Goal: Information Seeking & Learning: Learn about a topic

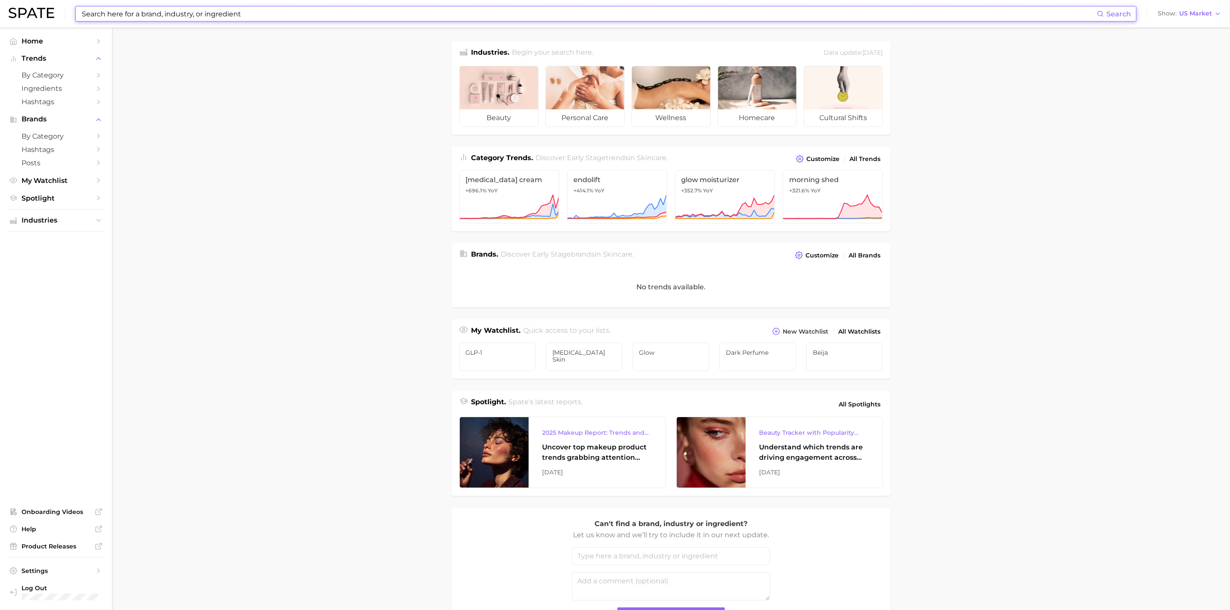
click at [433, 15] on input at bounding box center [589, 13] width 1016 height 15
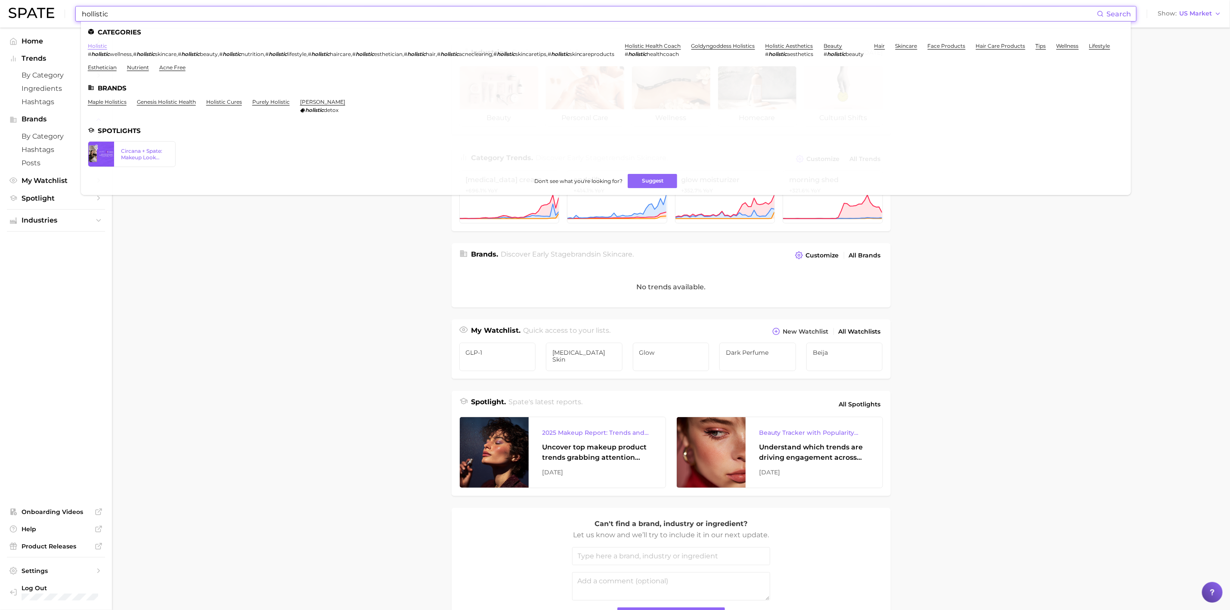
type input "hollistic"
click at [103, 47] on link "holistic" at bounding box center [97, 46] width 19 height 6
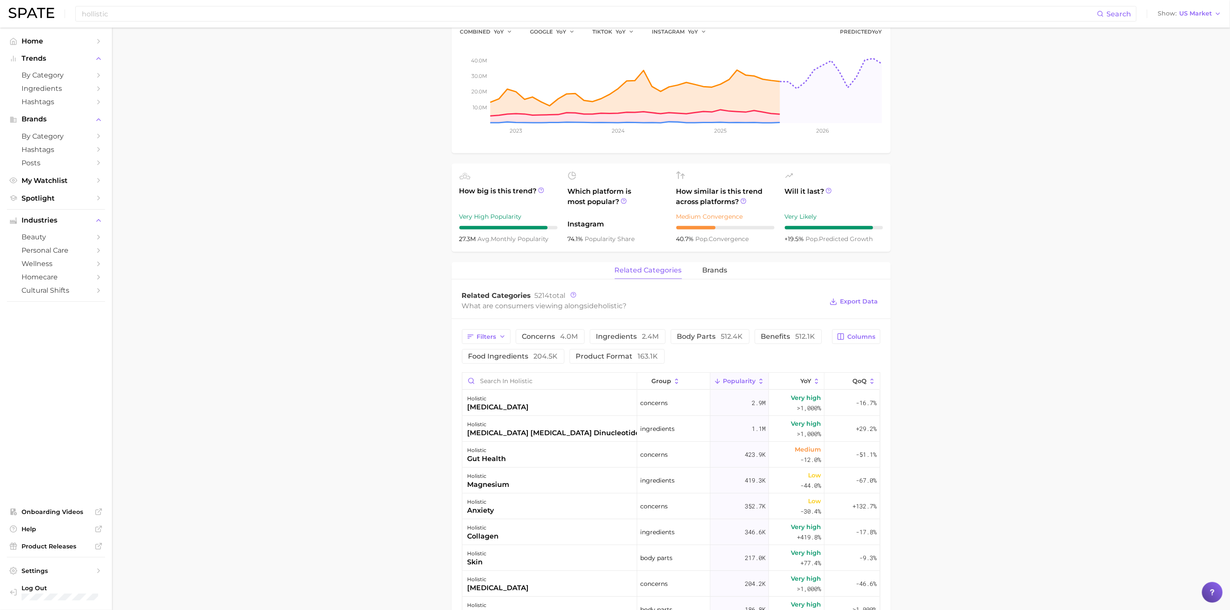
scroll to position [167, 0]
click at [562, 337] on span "4.0m" at bounding box center [570, 335] width 18 height 8
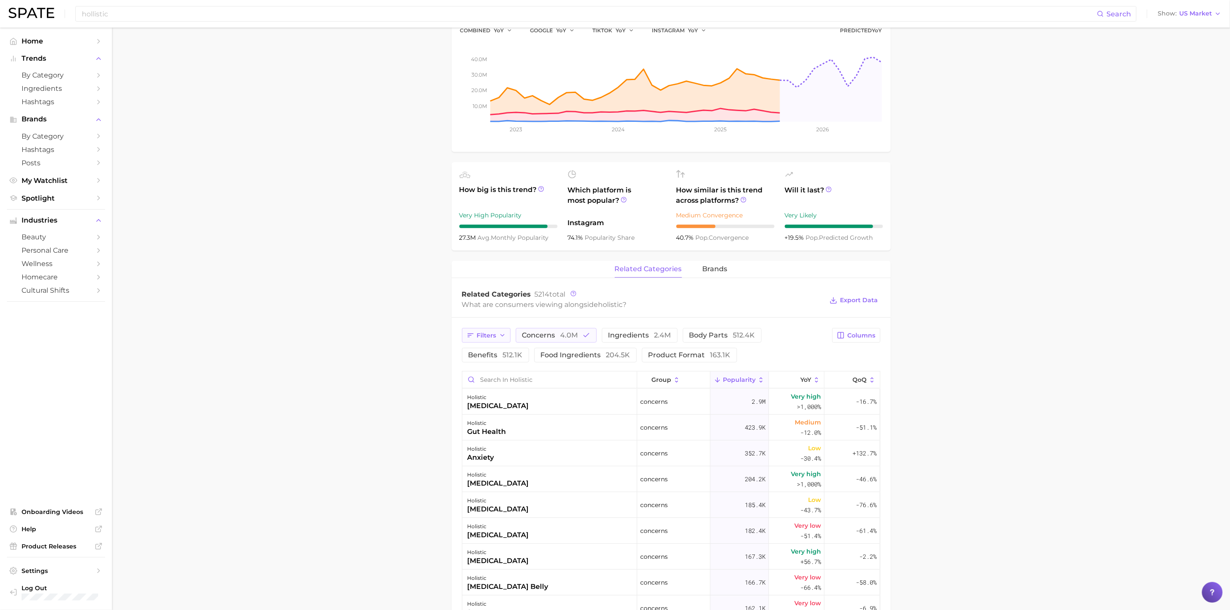
click at [495, 336] on span "Filters" at bounding box center [486, 335] width 19 height 7
click at [483, 333] on span "Filters" at bounding box center [486, 335] width 19 height 7
click at [572, 336] on span "4.0m" at bounding box center [570, 335] width 18 height 8
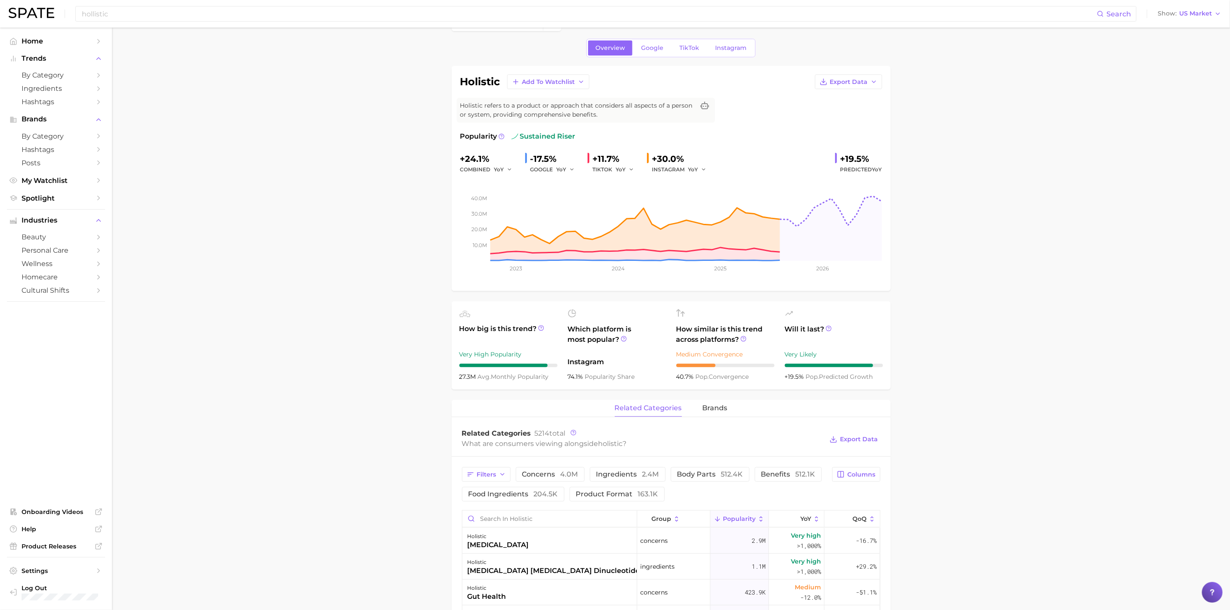
scroll to position [0, 0]
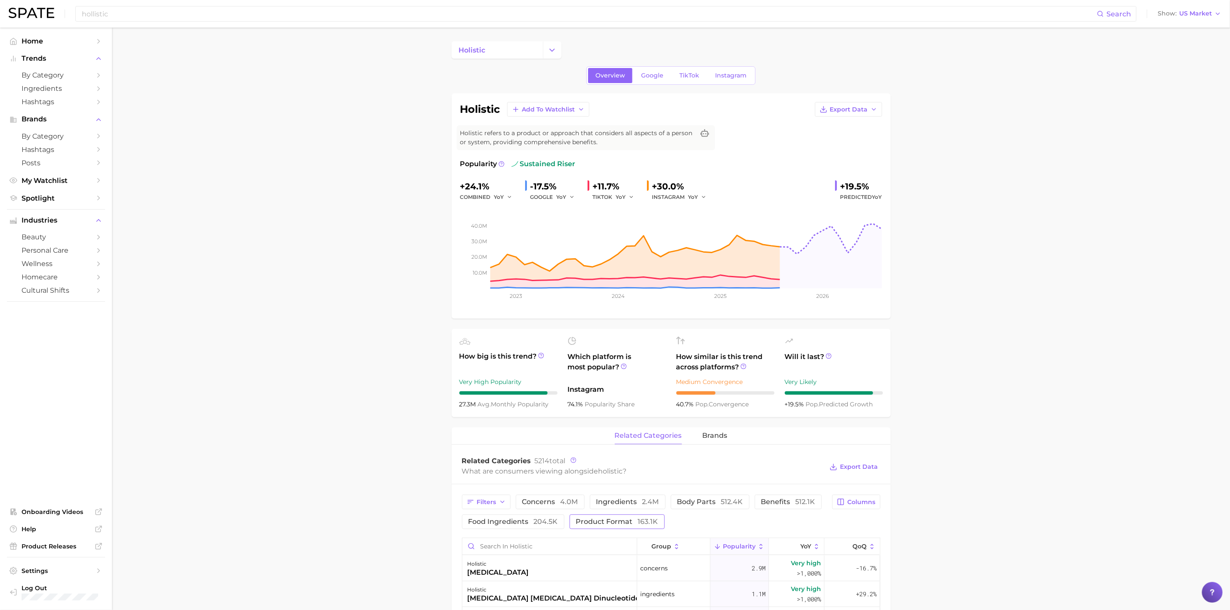
click at [659, 518] on button "product format 163.1k" at bounding box center [617, 522] width 95 height 15
click at [654, 519] on span "163.1k" at bounding box center [648, 522] width 20 height 8
click at [552, 49] on icon "Change Category" at bounding box center [552, 50] width 9 height 9
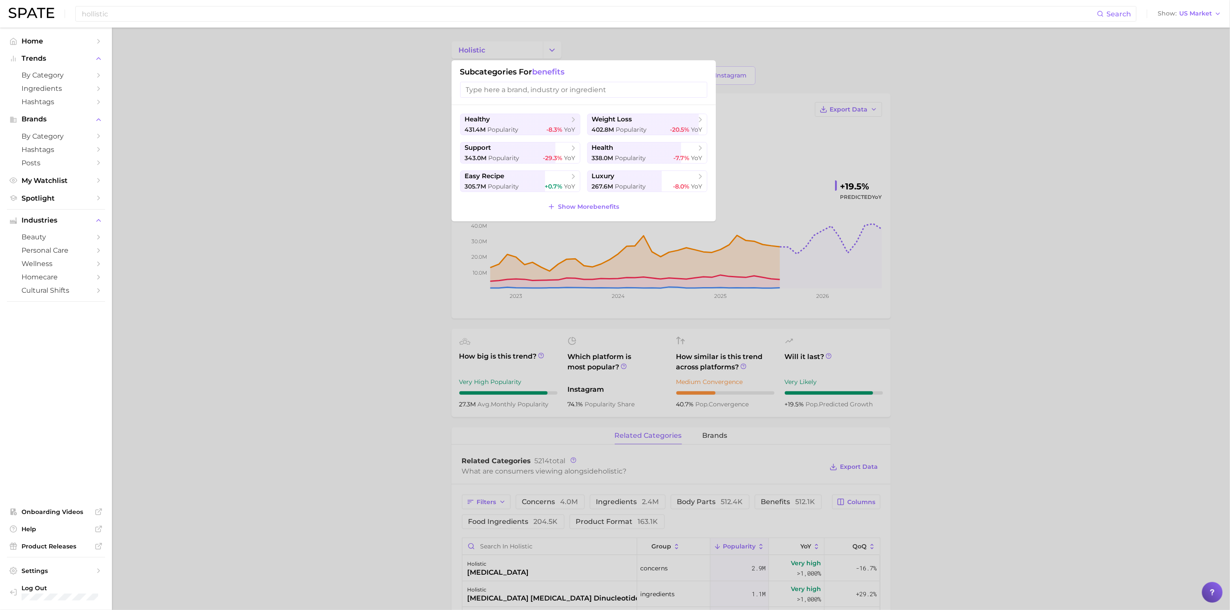
click at [366, 114] on div at bounding box center [615, 305] width 1230 height 610
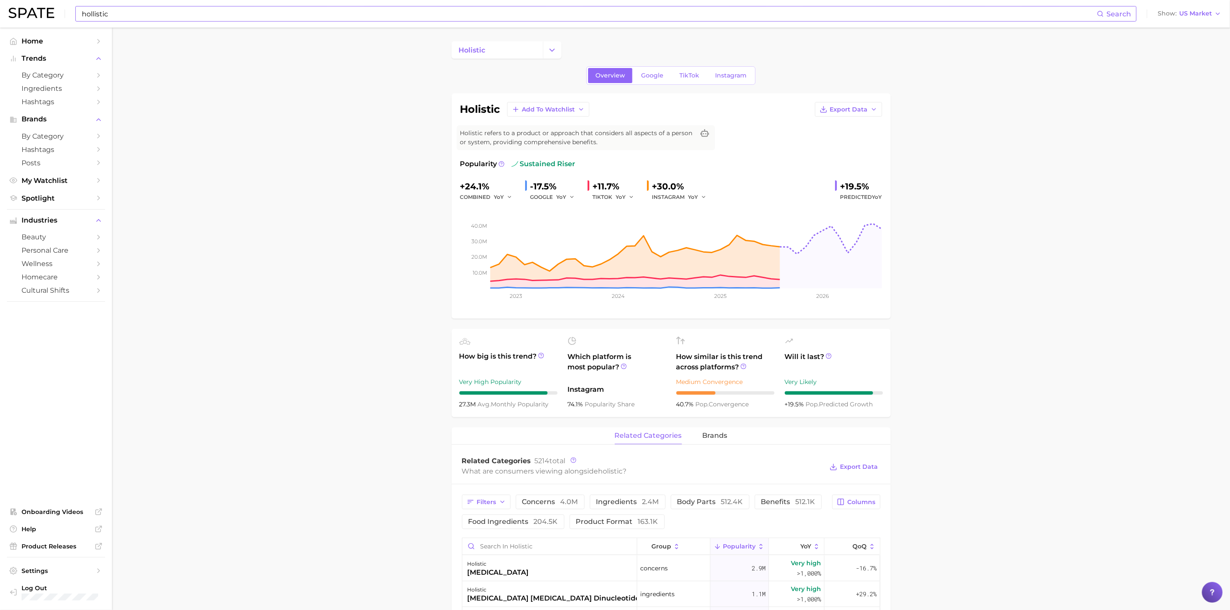
click at [301, 15] on input "hollistic" at bounding box center [589, 13] width 1016 height 15
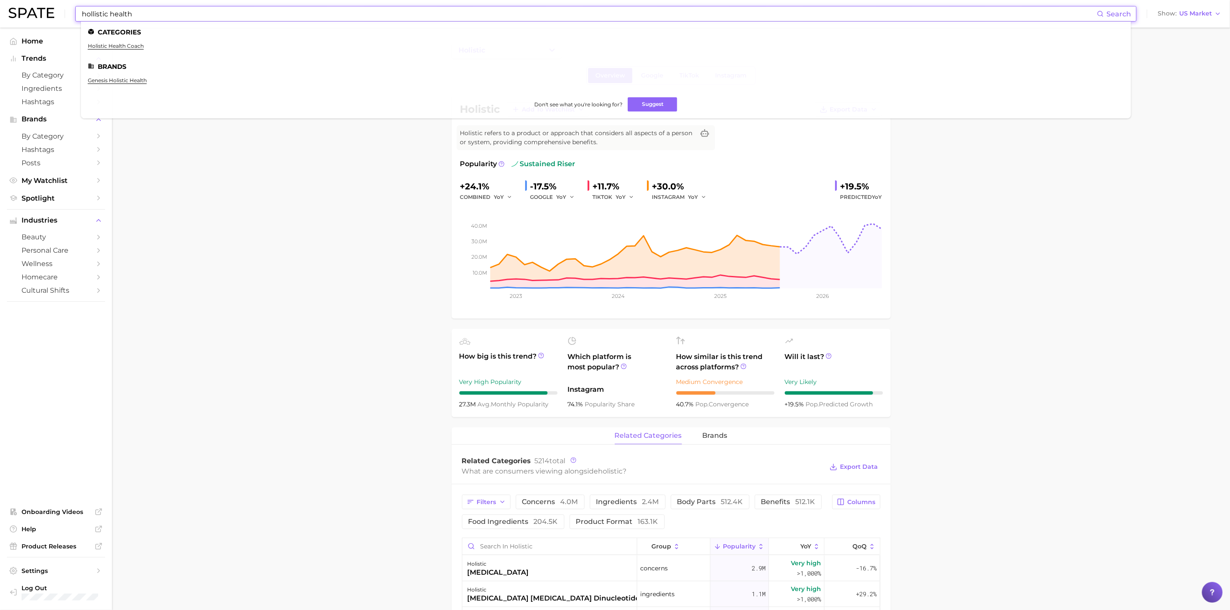
type input "hollistic health"
click at [269, 206] on main "holistic Overview Google TikTok Instagram holistic Add to Watchlist Export Data…" at bounding box center [671, 615] width 1119 height 1174
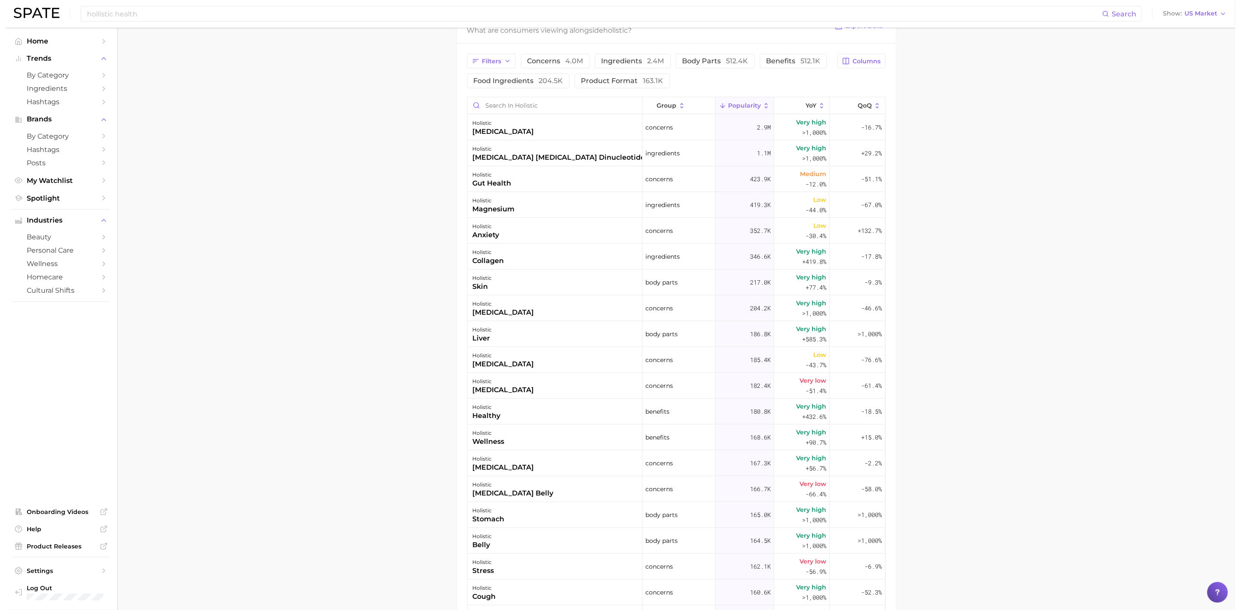
scroll to position [442, 0]
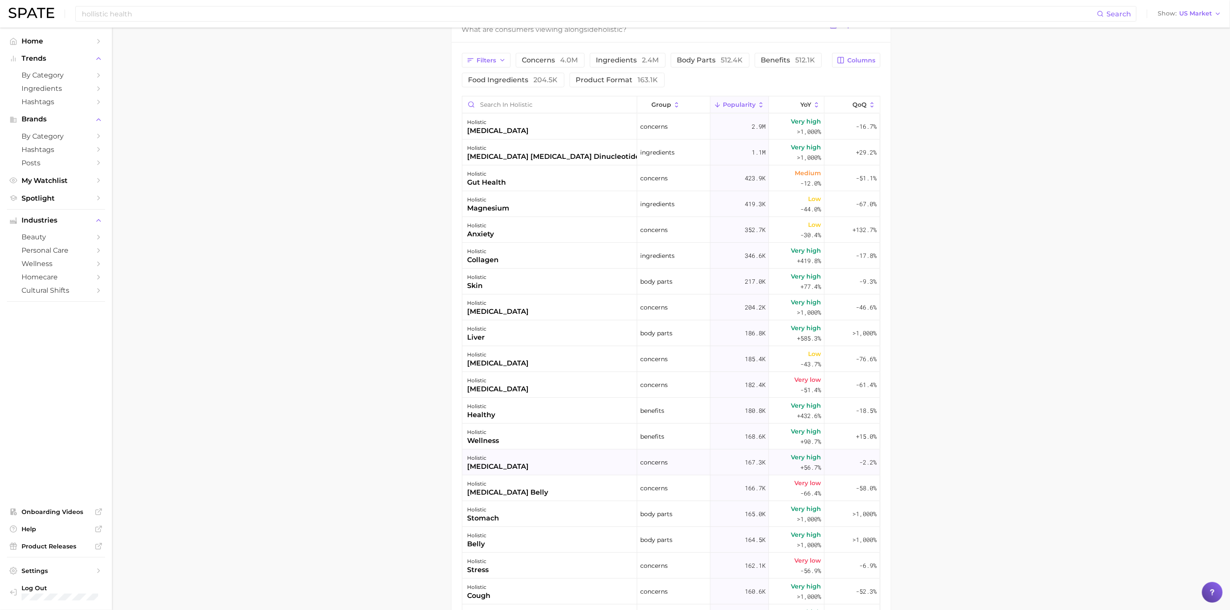
click at [570, 451] on div "holistic [MEDICAL_DATA]" at bounding box center [550, 463] width 175 height 26
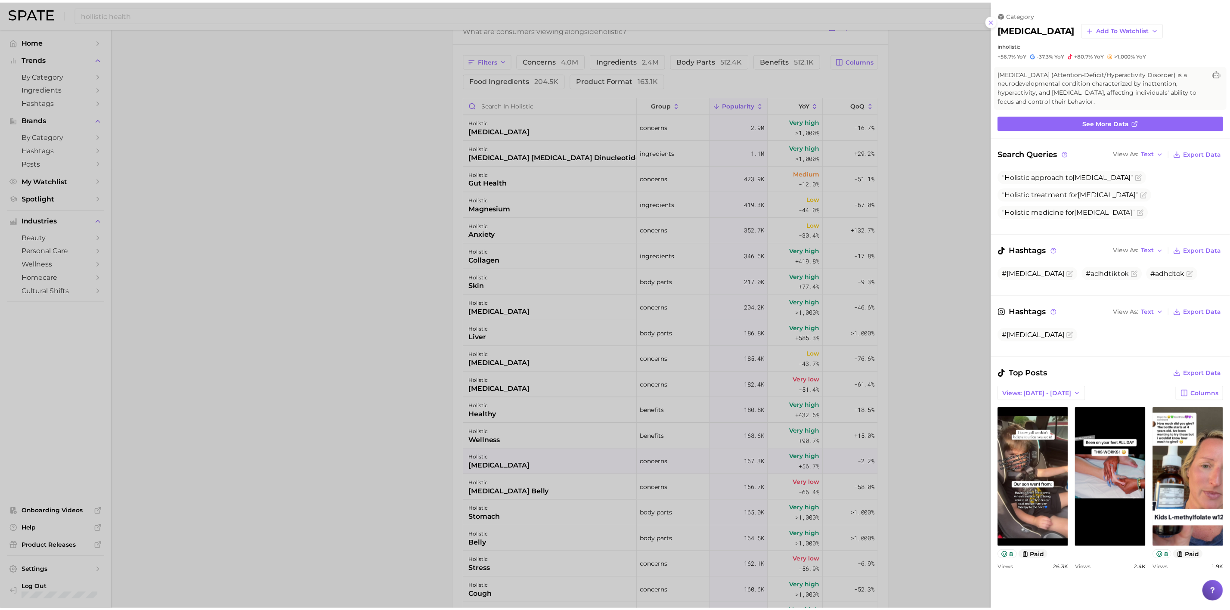
scroll to position [0, 0]
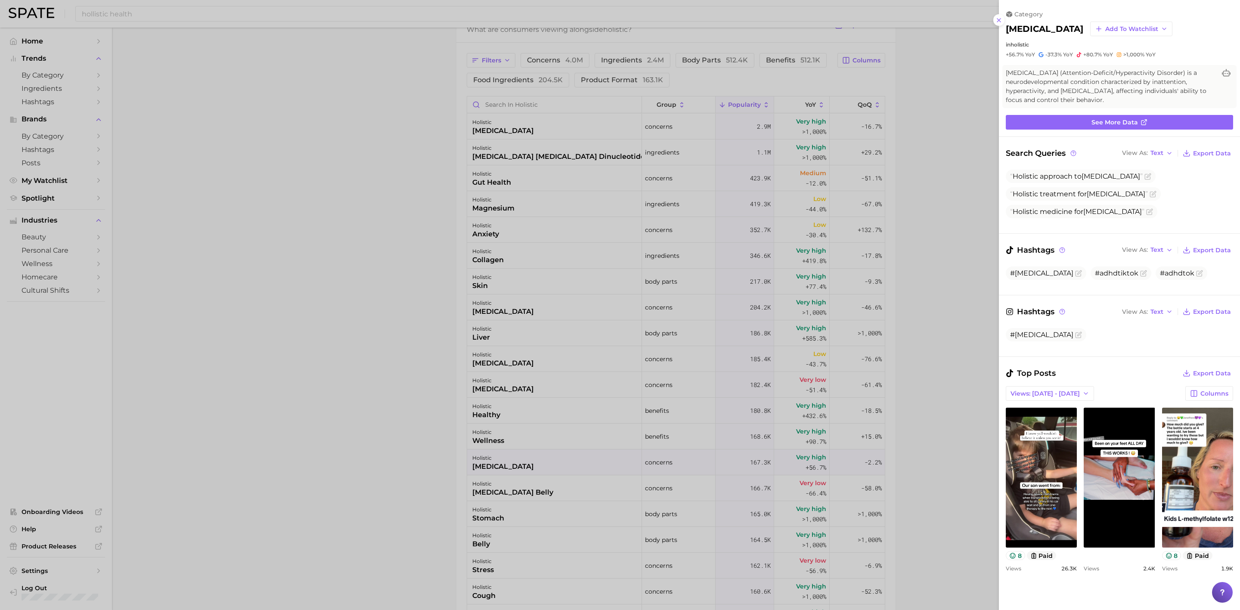
click at [426, 383] on div at bounding box center [620, 305] width 1240 height 610
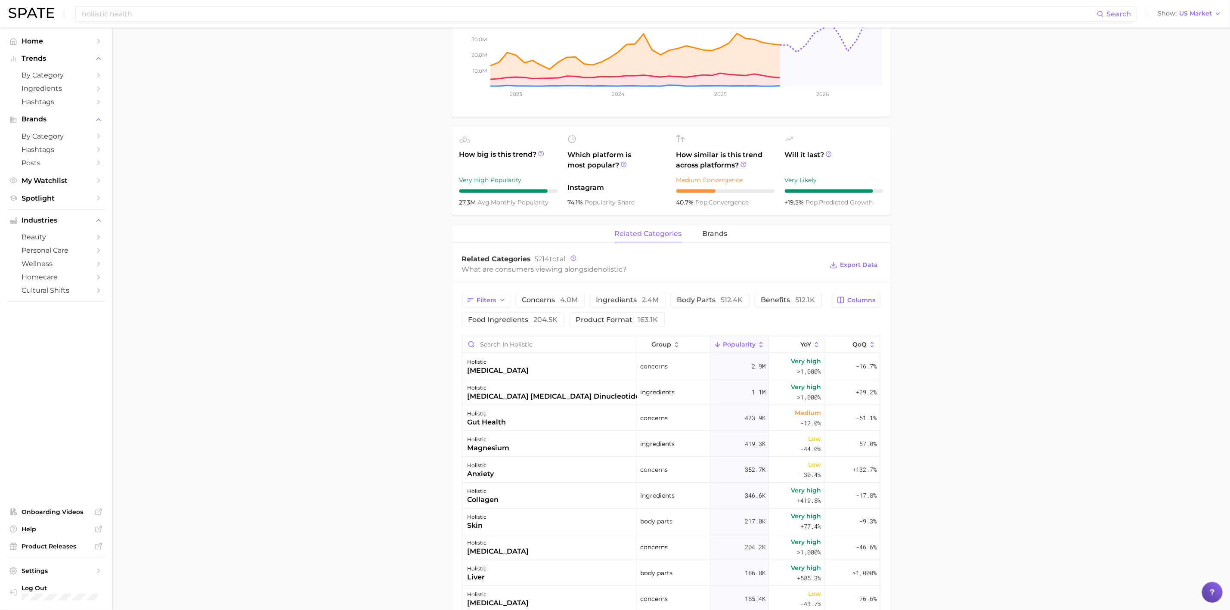
scroll to position [200, 0]
click at [554, 305] on span "concerns 4.0m" at bounding box center [550, 301] width 56 height 7
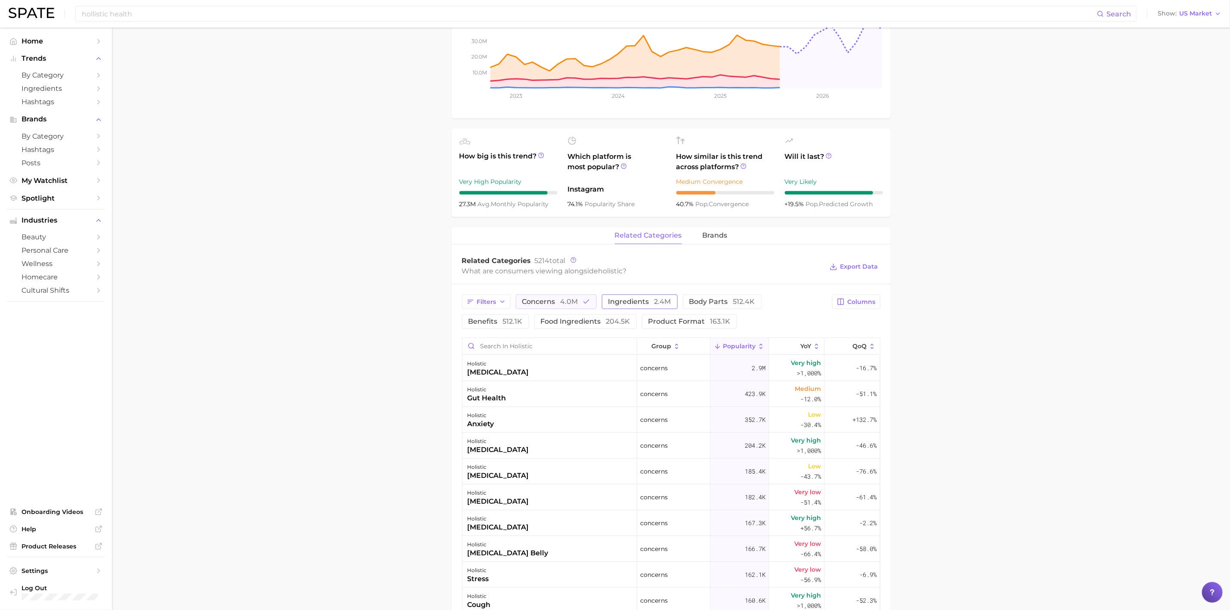
click at [630, 304] on span "ingredients 2.4m" at bounding box center [640, 301] width 63 height 7
click at [625, 301] on span "ingredients 2.4m" at bounding box center [640, 301] width 63 height 7
click at [557, 308] on button "concerns 4.0m" at bounding box center [556, 302] width 81 height 15
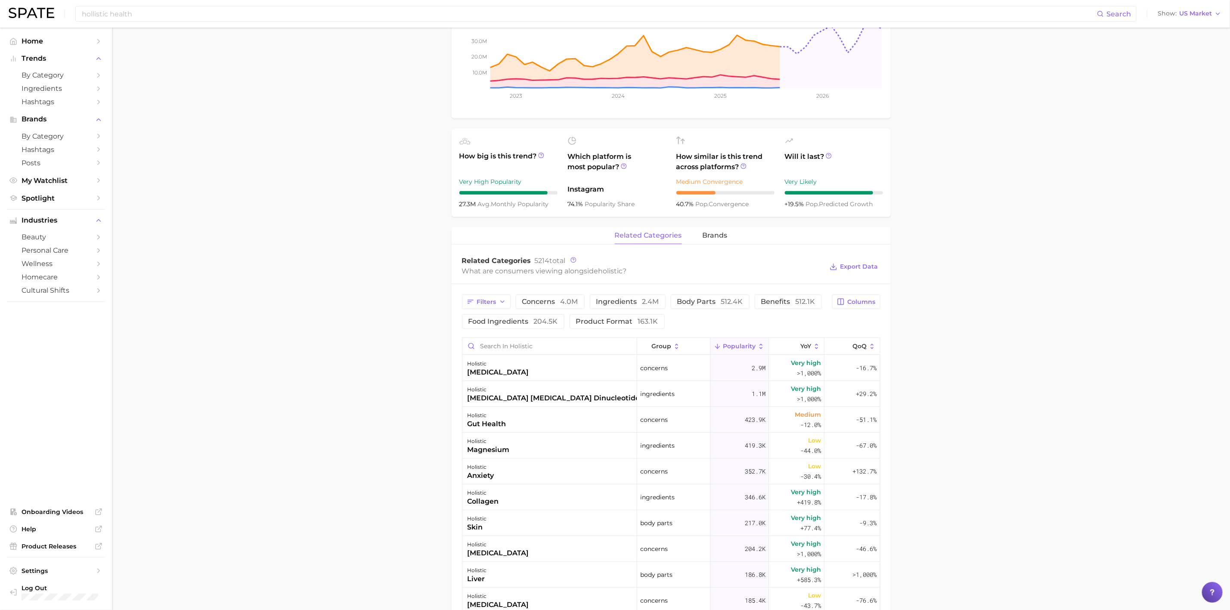
click at [727, 232] on div "related categories brands" at bounding box center [671, 235] width 439 height 17
click at [497, 304] on button "Filters" at bounding box center [486, 302] width 49 height 15
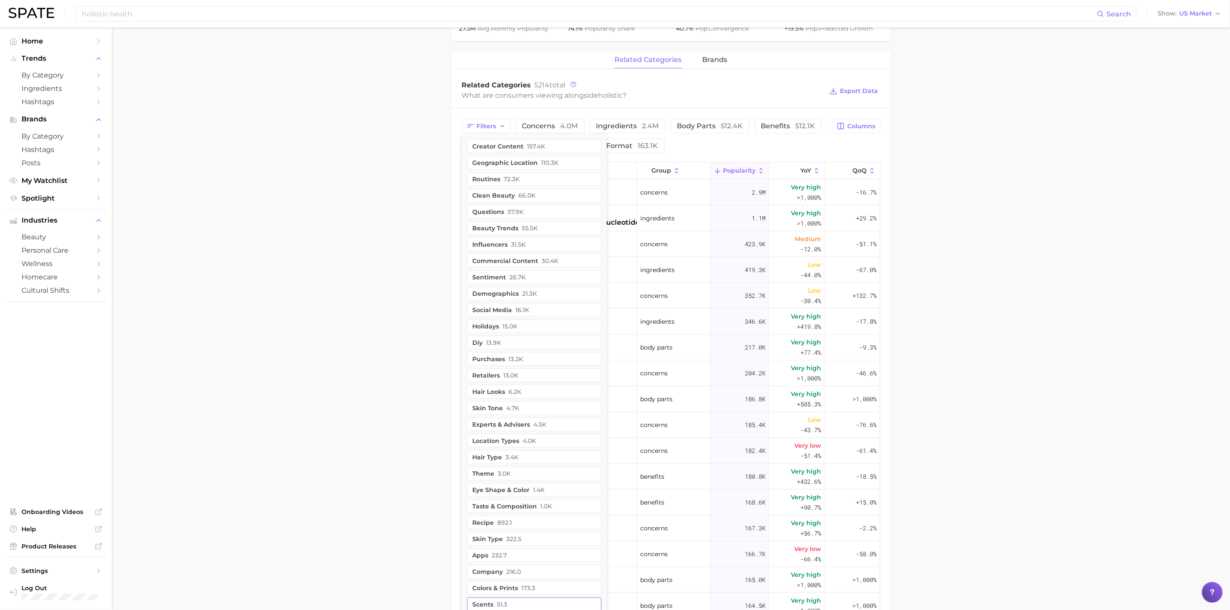
scroll to position [375, 0]
click at [977, 118] on main "holistic Overview Google TikTok Instagram holistic Add to Watchlist Export Data…" at bounding box center [671, 239] width 1119 height 1174
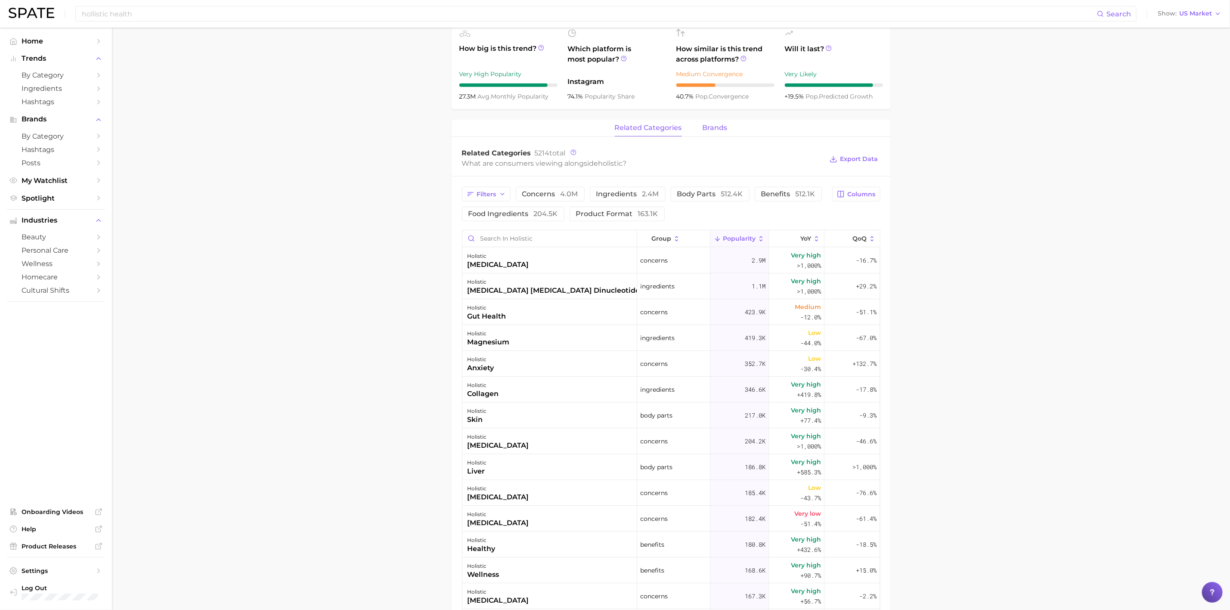
scroll to position [0, 0]
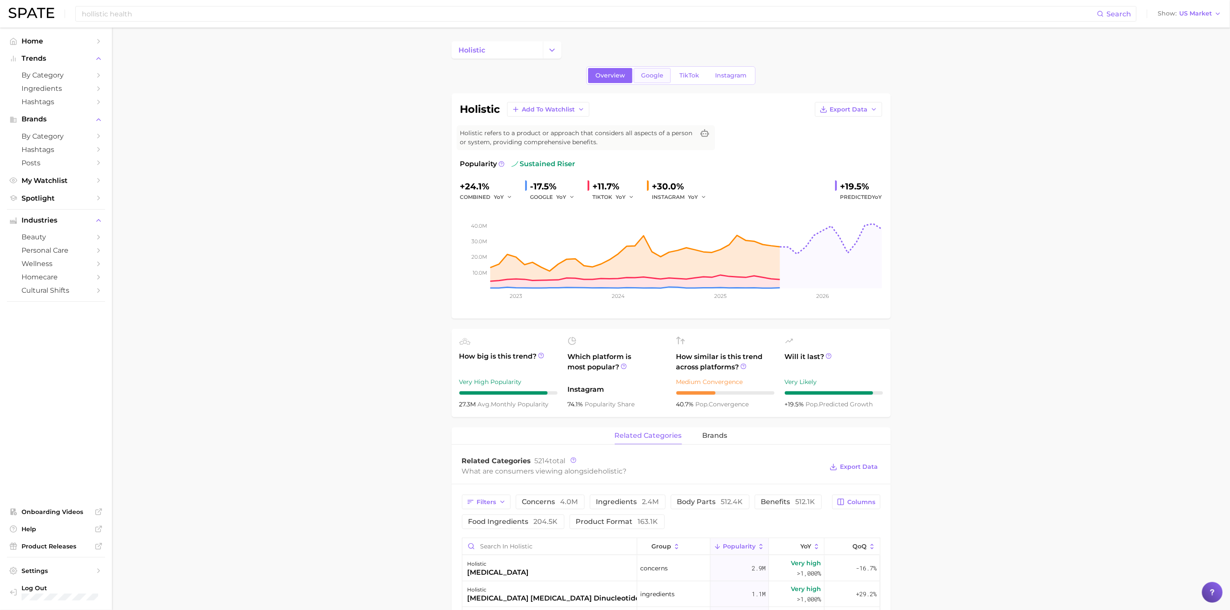
click at [664, 73] on link "Google" at bounding box center [652, 75] width 37 height 15
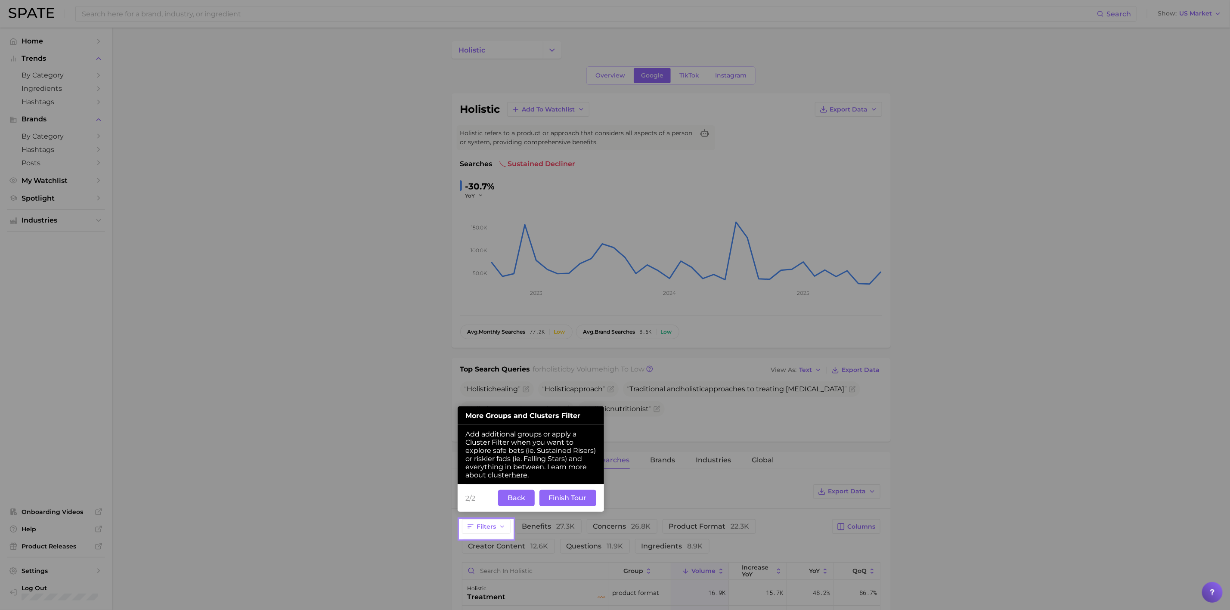
click at [560, 500] on button "Finish Tour" at bounding box center [568, 498] width 57 height 16
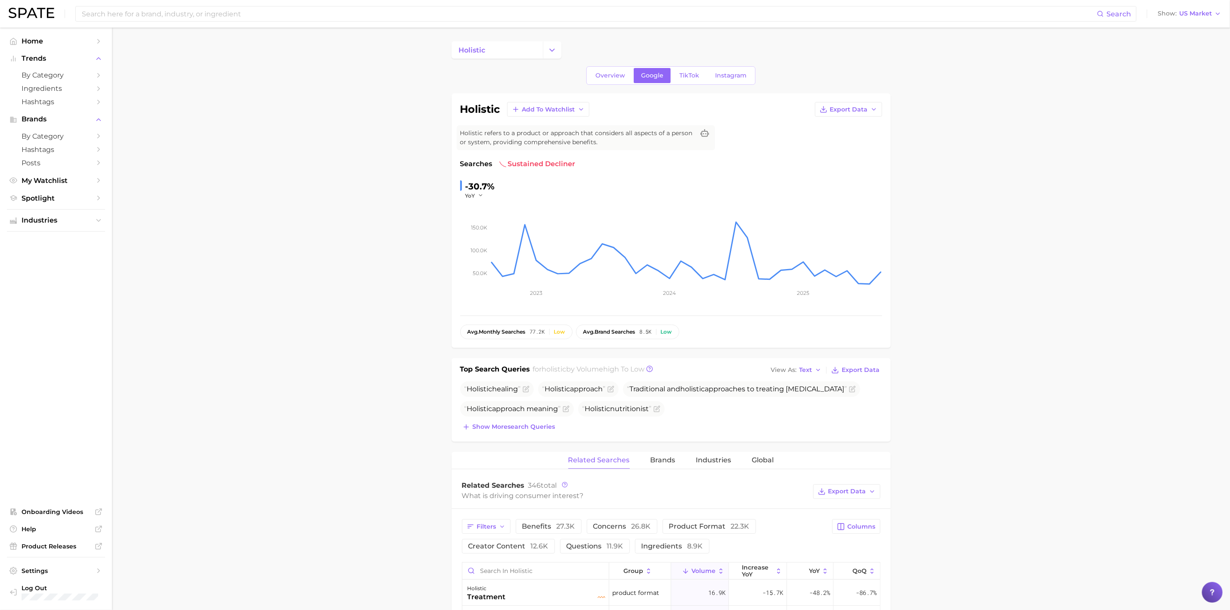
scroll to position [181, 0]
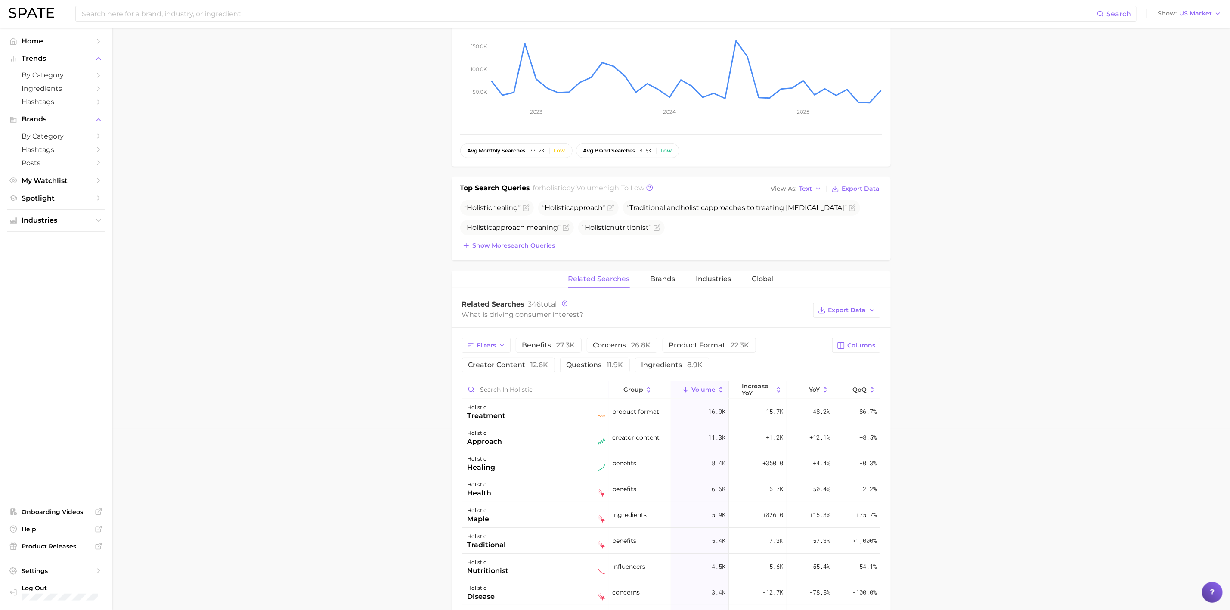
click at [534, 394] on input "Search in holistic" at bounding box center [536, 390] width 146 height 16
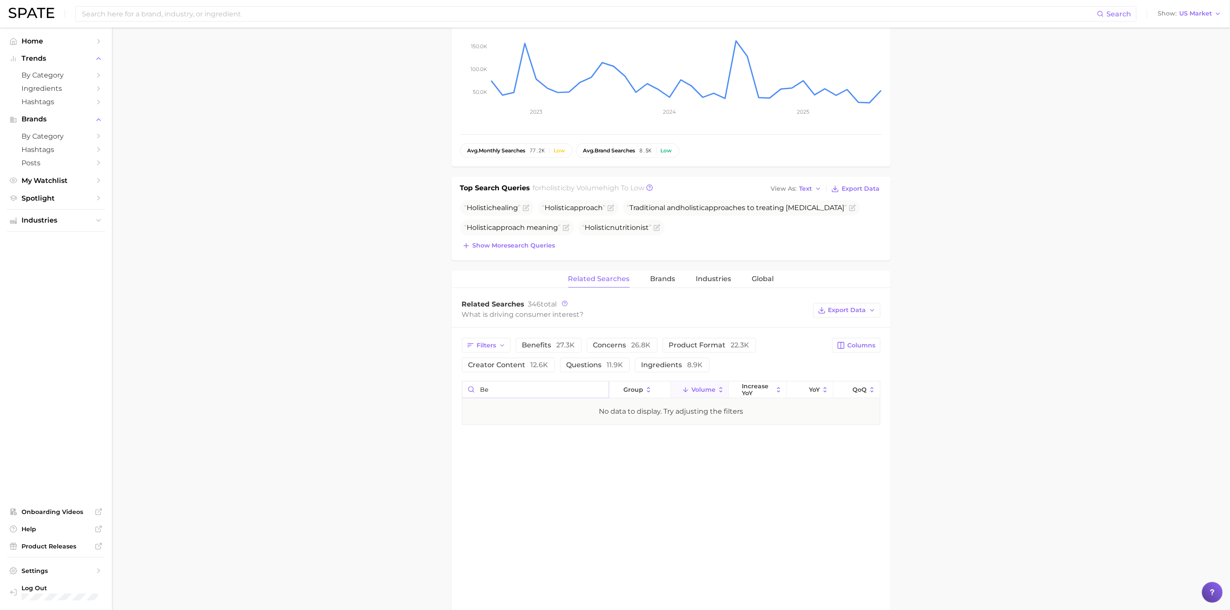
type input "b"
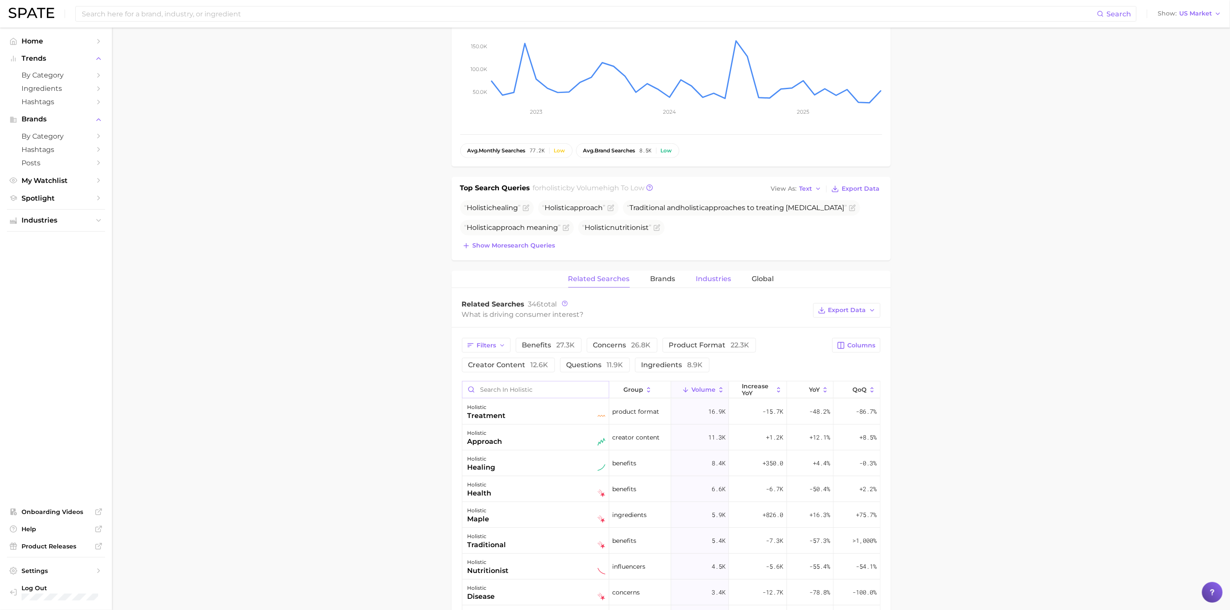
click at [716, 283] on span "Industries" at bounding box center [713, 279] width 35 height 8
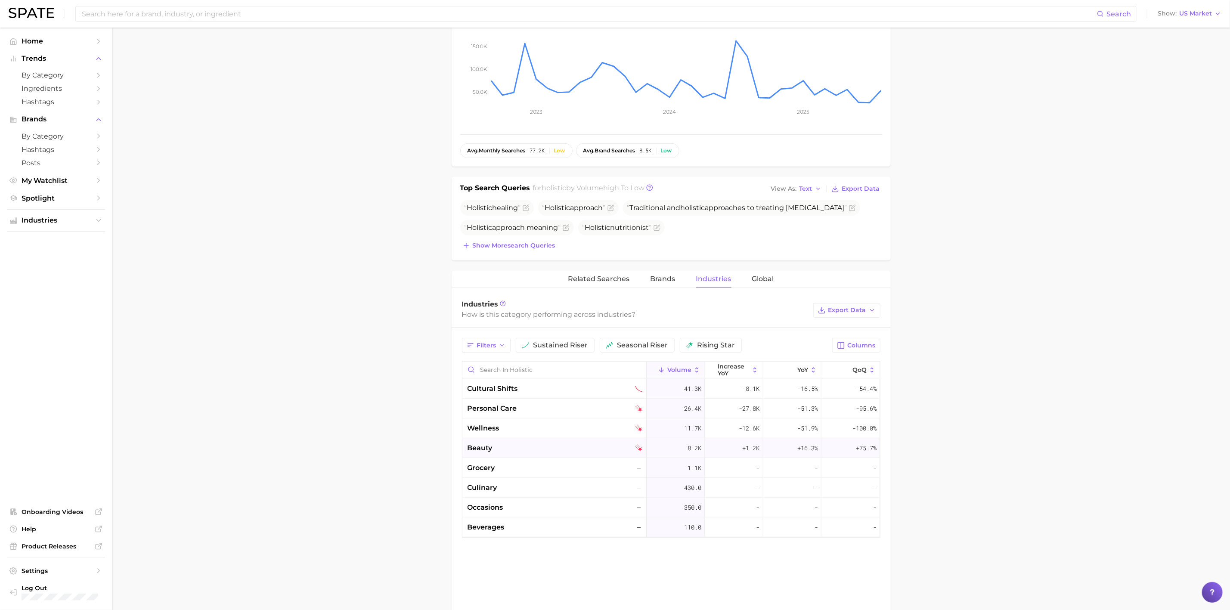
click at [575, 450] on div "beauty" at bounding box center [555, 448] width 175 height 10
click at [473, 390] on icon at bounding box center [471, 388] width 7 height 7
click at [866, 344] on span "Columns" at bounding box center [862, 345] width 28 height 7
click at [1007, 449] on main "holistic Overview Google TikTok Instagram holistic Add to Watchlist Export Data…" at bounding box center [671, 357] width 1119 height 1023
click at [868, 346] on span "Columns" at bounding box center [862, 345] width 28 height 7
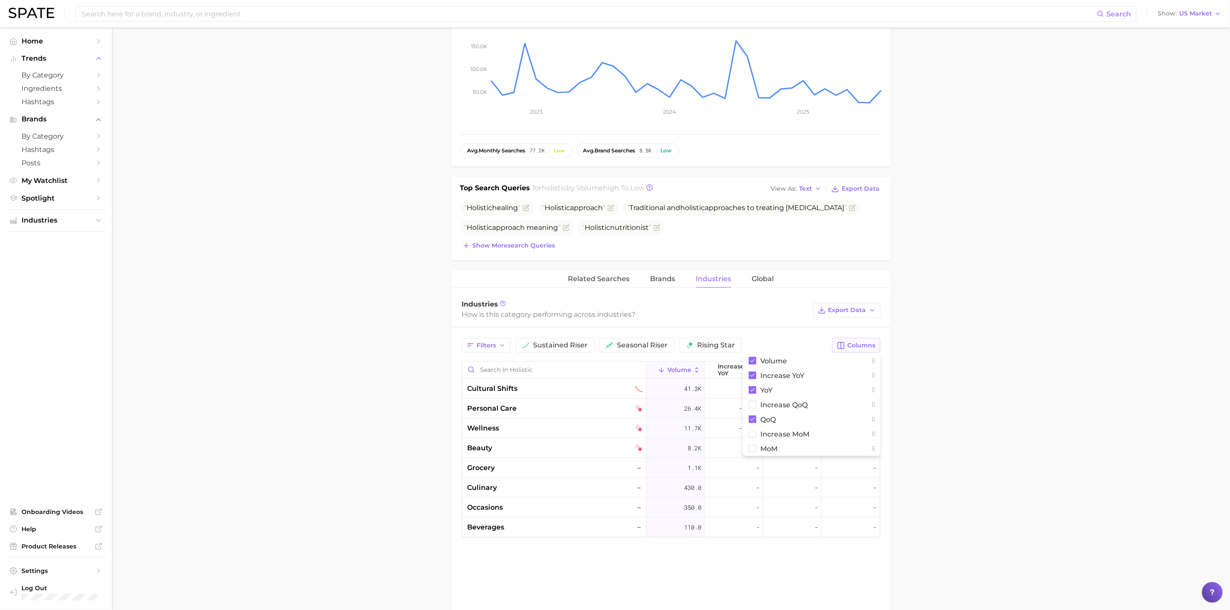
click at [868, 346] on span "Columns" at bounding box center [862, 345] width 28 height 7
click at [754, 370] on icon at bounding box center [756, 371] width 8 height 8
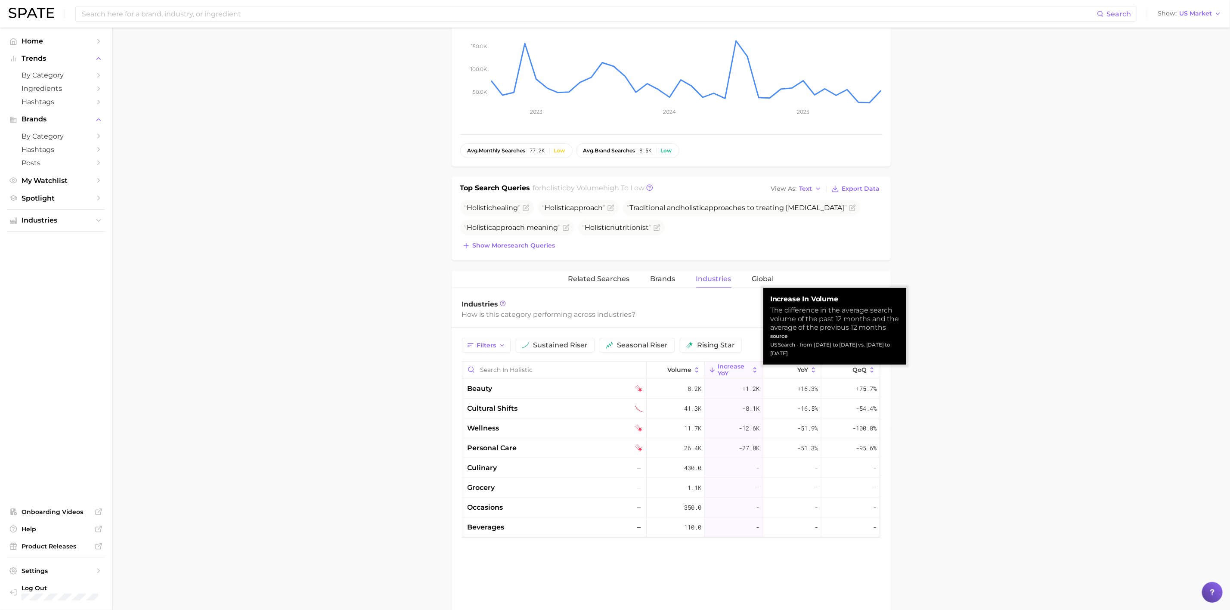
click at [951, 353] on main "holistic Overview Google TikTok Instagram holistic Add to Watchlist Export Data…" at bounding box center [671, 357] width 1119 height 1023
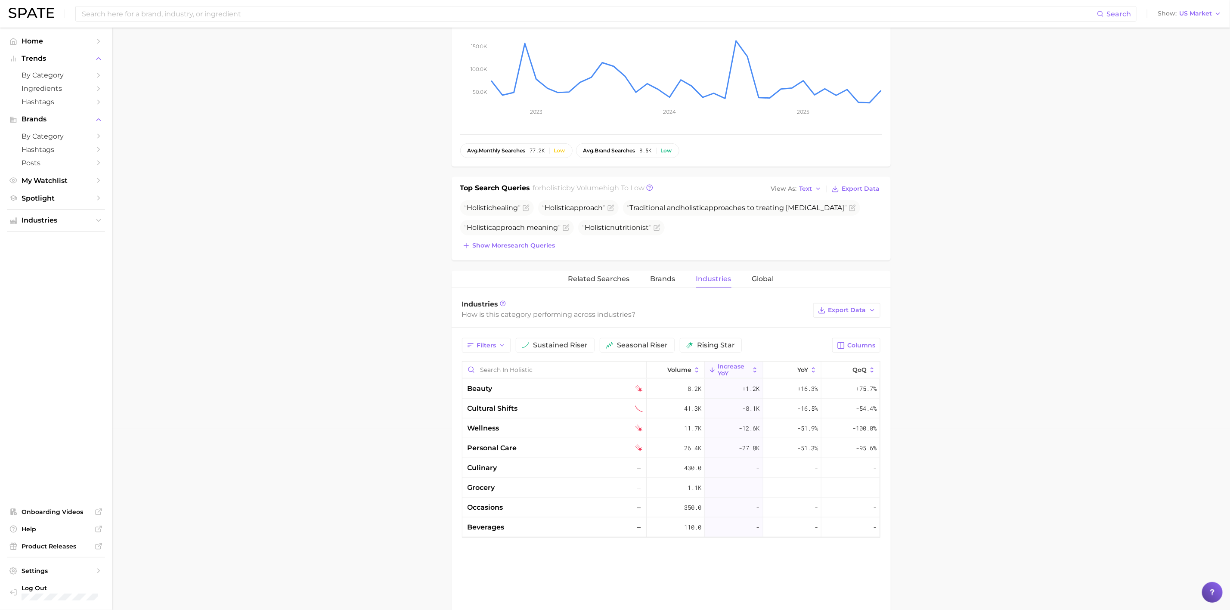
click at [990, 134] on main "holistic Overview Google TikTok Instagram holistic Add to Watchlist Export Data…" at bounding box center [671, 357] width 1119 height 1023
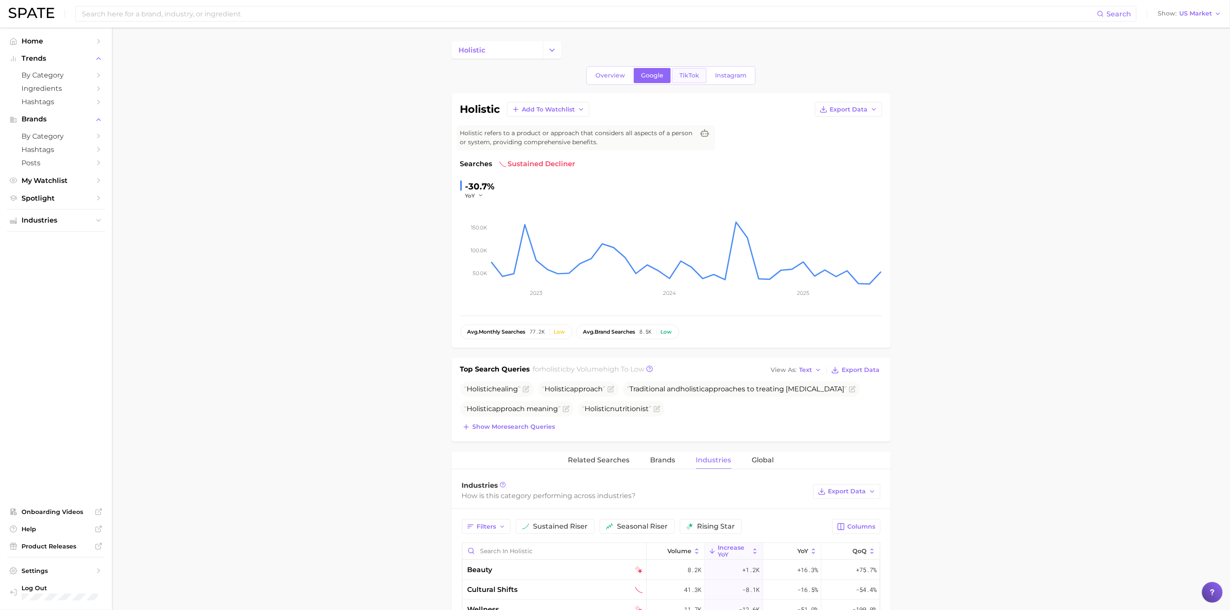
click at [690, 78] on span "TikTok" at bounding box center [690, 75] width 20 height 7
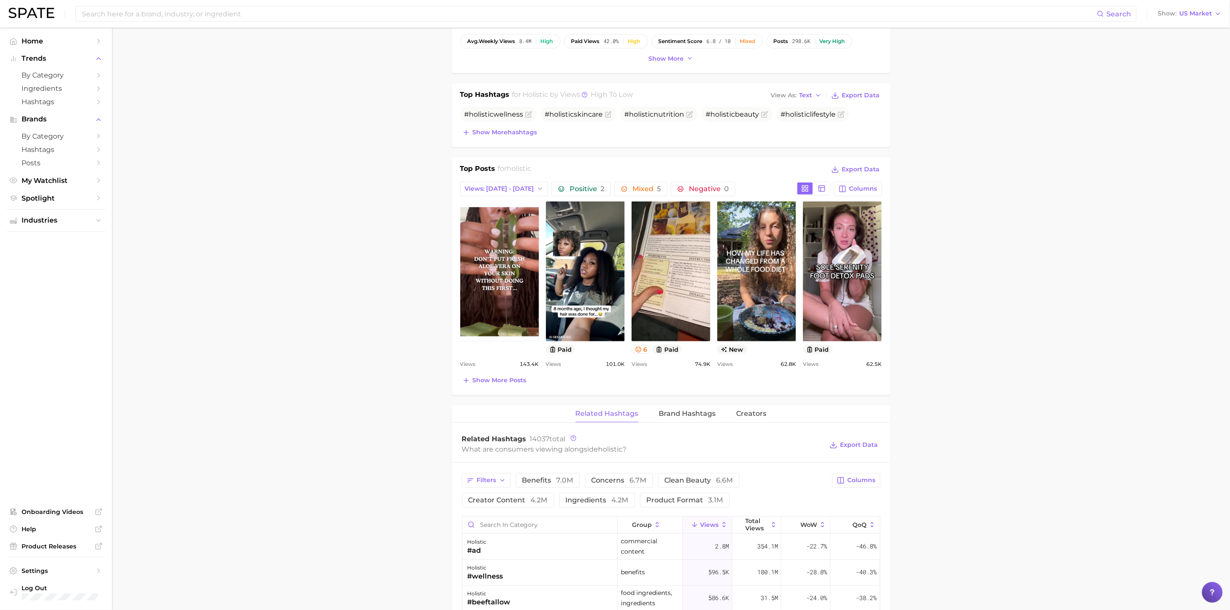
scroll to position [442, 0]
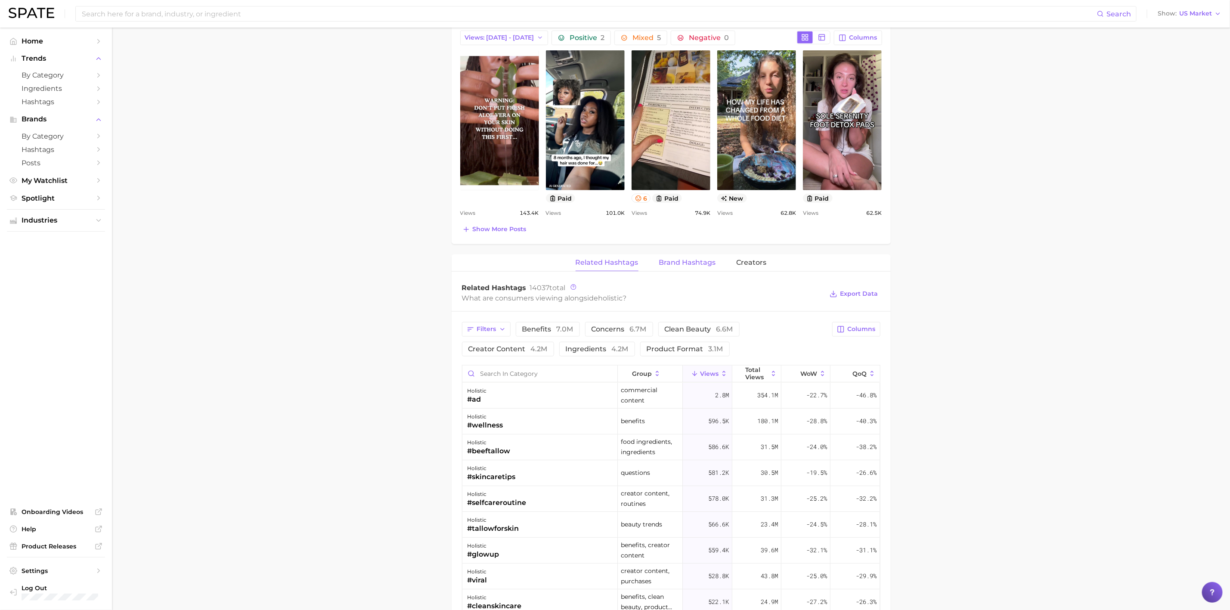
click at [700, 265] on span "Brand Hashtags" at bounding box center [687, 263] width 57 height 8
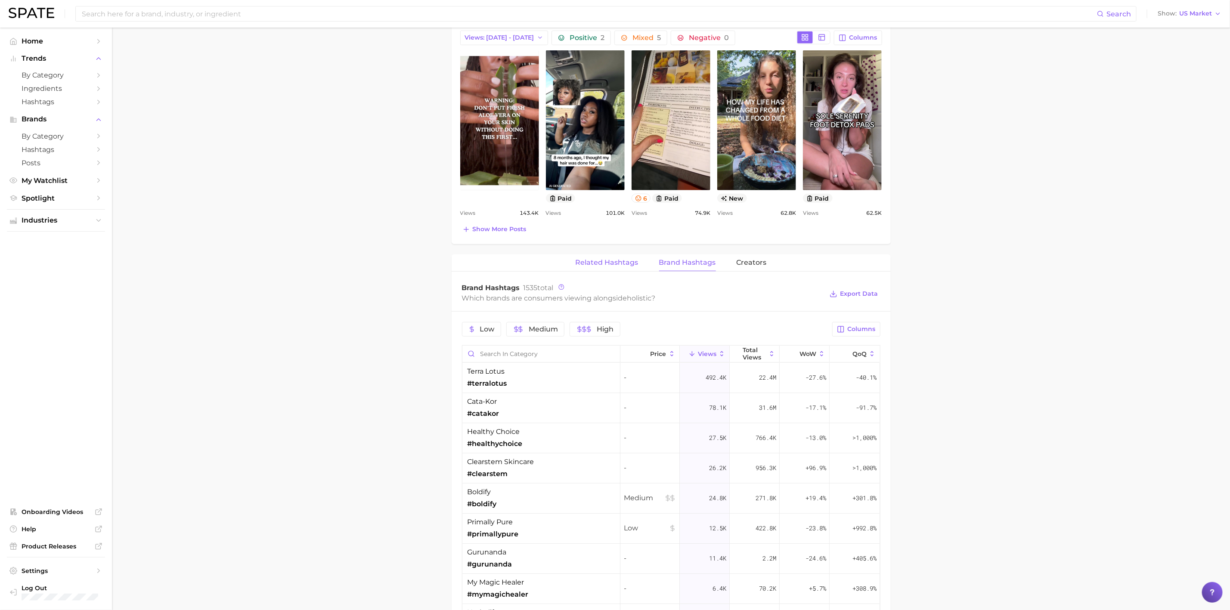
click at [615, 267] on span "Related Hashtags" at bounding box center [607, 263] width 63 height 8
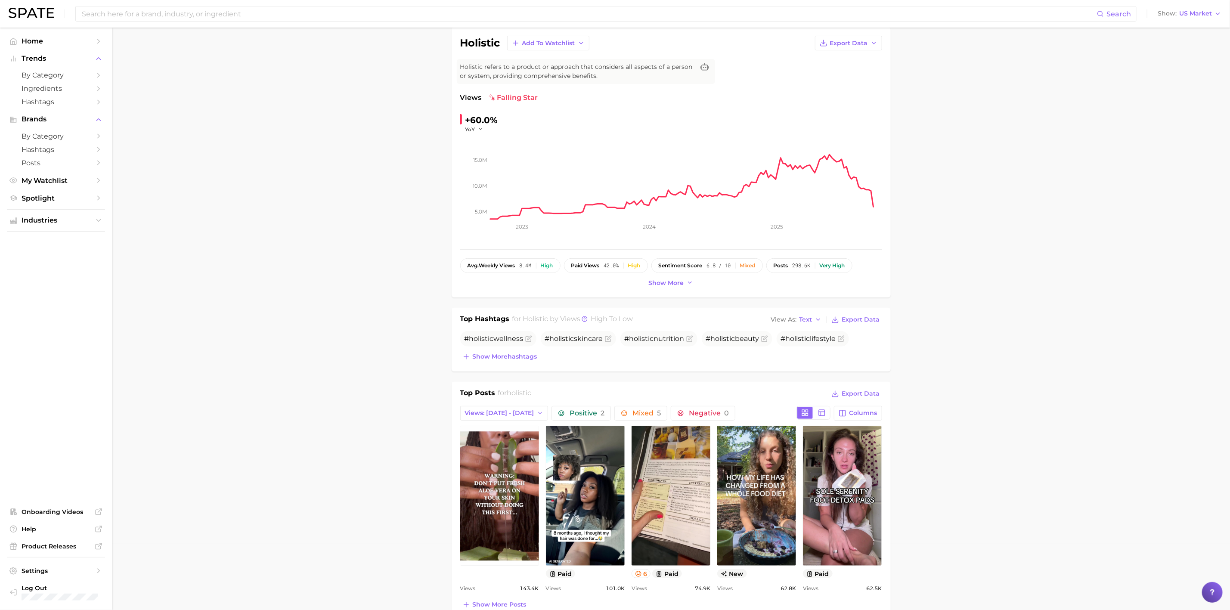
scroll to position [0, 0]
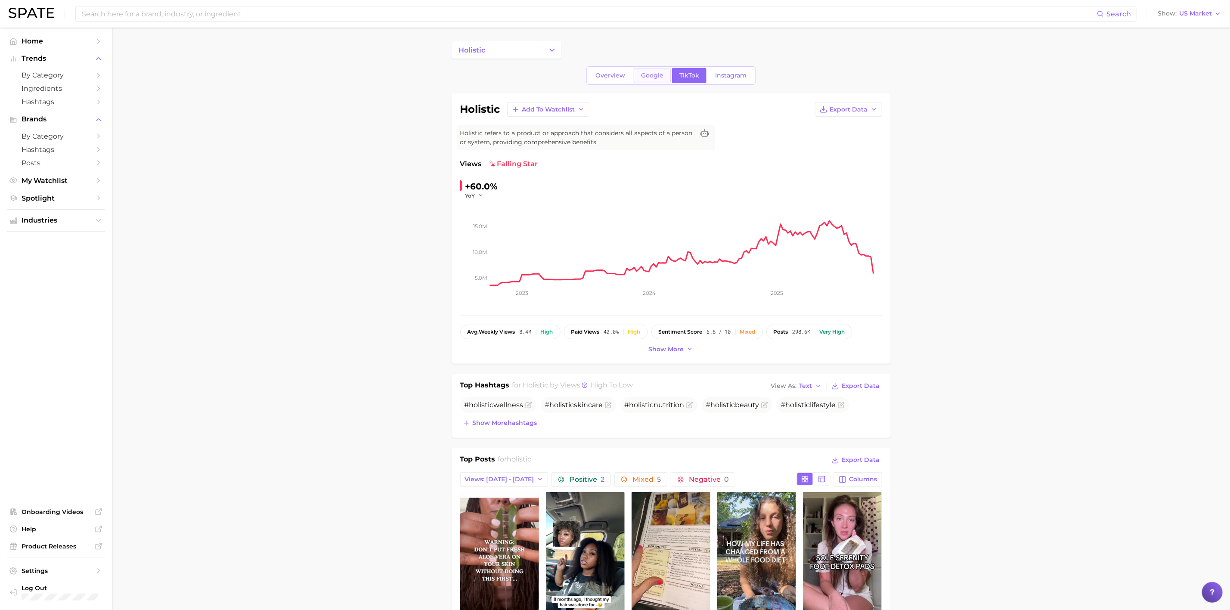
click at [658, 79] on span "Google" at bounding box center [652, 75] width 22 height 7
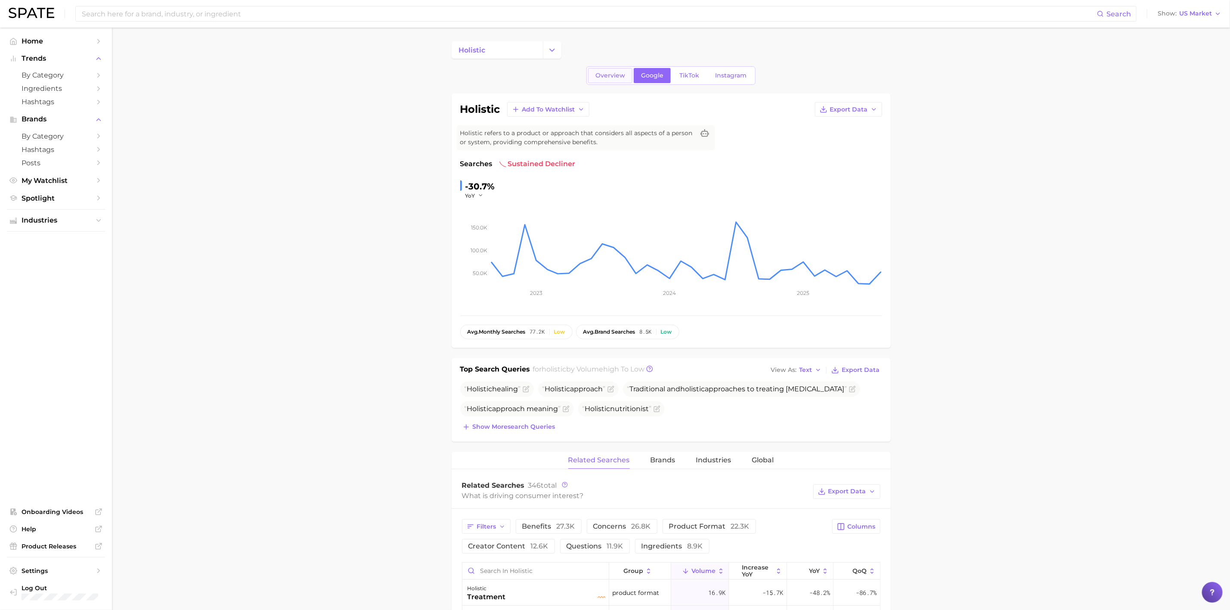
click at [605, 77] on span "Overview" at bounding box center [611, 75] width 30 height 7
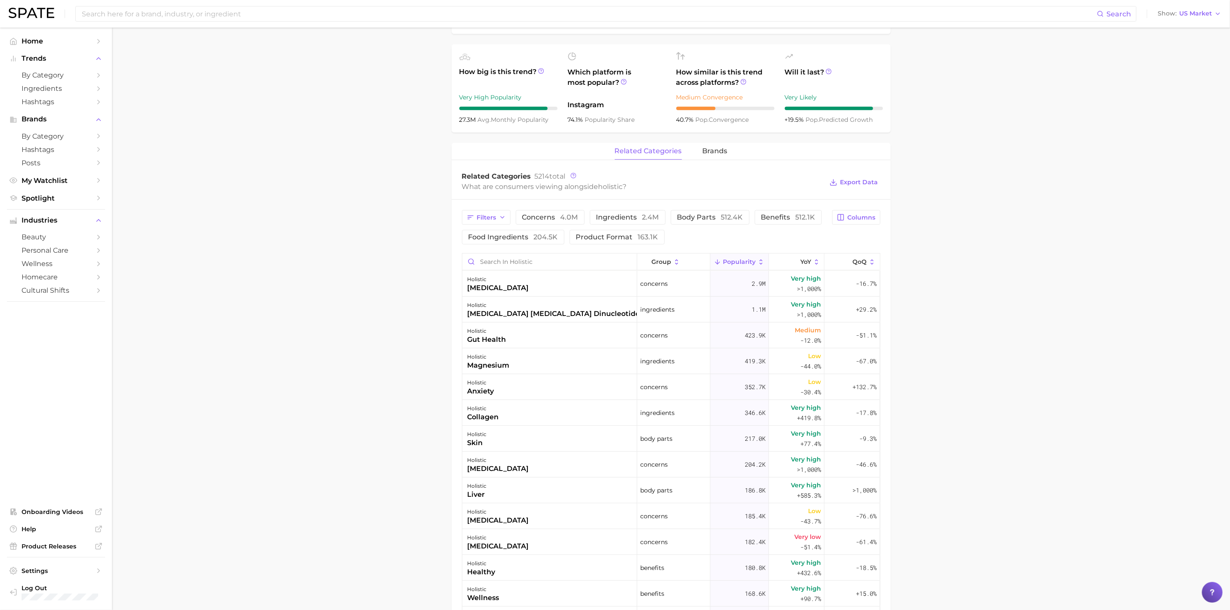
scroll to position [284, 0]
click at [579, 213] on button "concerns 4.0m" at bounding box center [550, 218] width 69 height 15
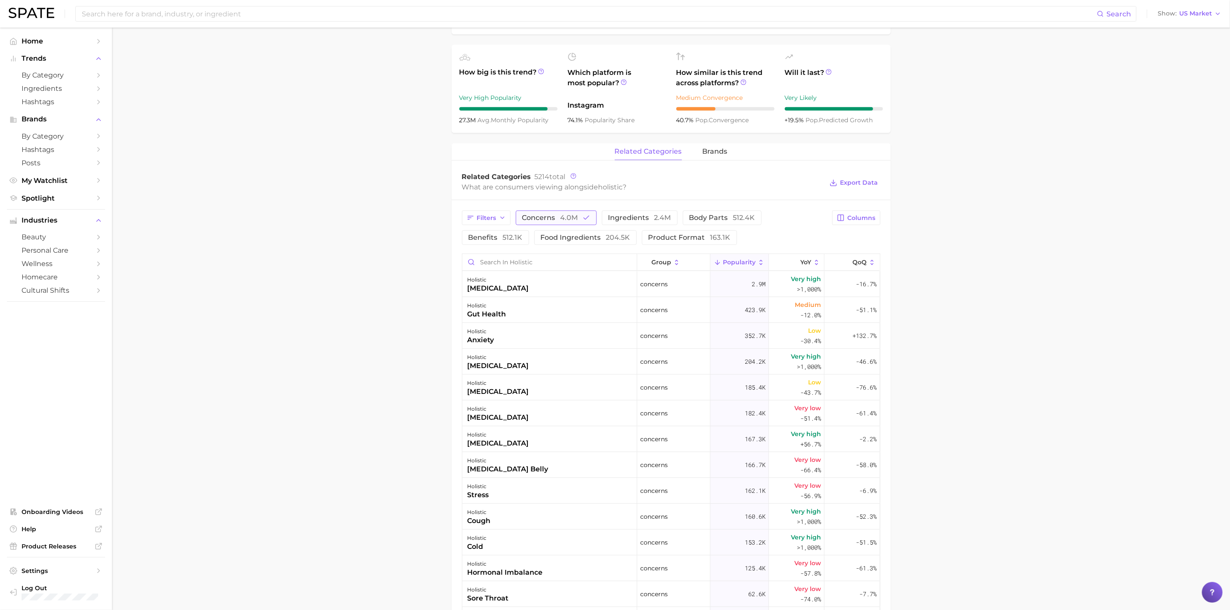
click at [579, 218] on button "concerns 4.0m" at bounding box center [556, 218] width 81 height 15
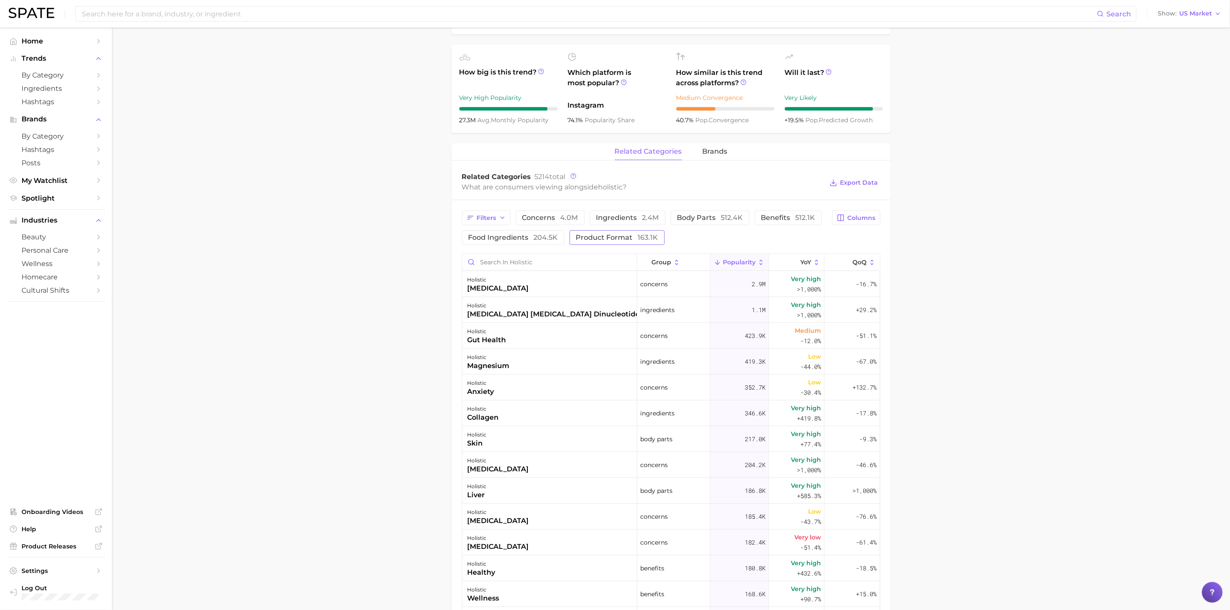
click at [596, 236] on span "product format 163.1k" at bounding box center [617, 237] width 82 height 7
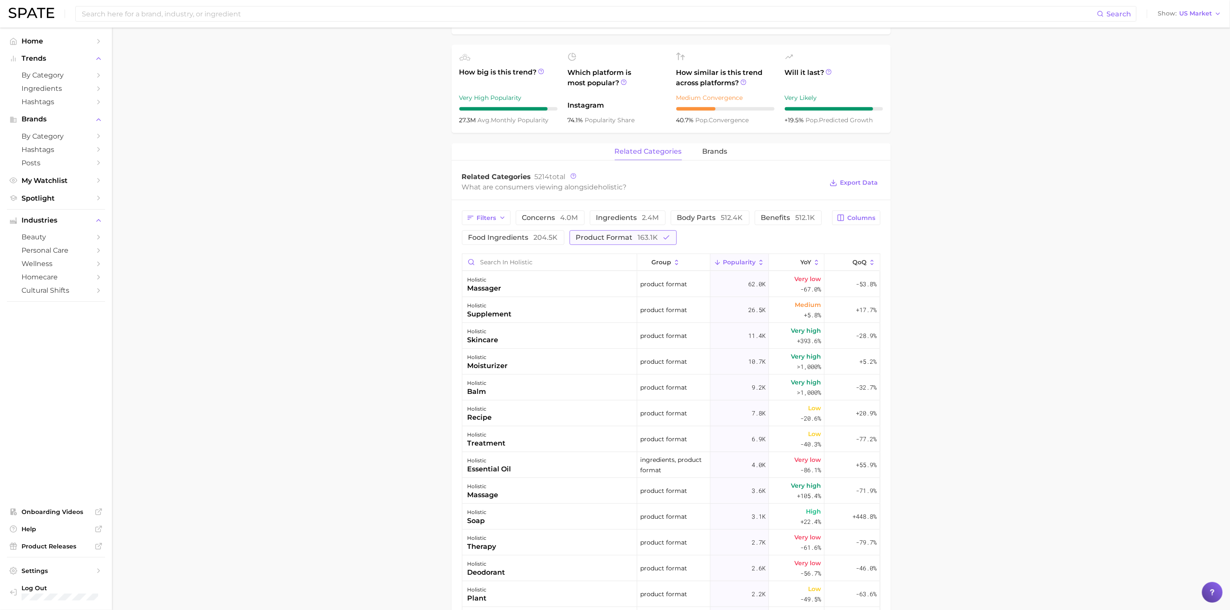
click at [596, 238] on span "product format 163.1k" at bounding box center [617, 237] width 82 height 7
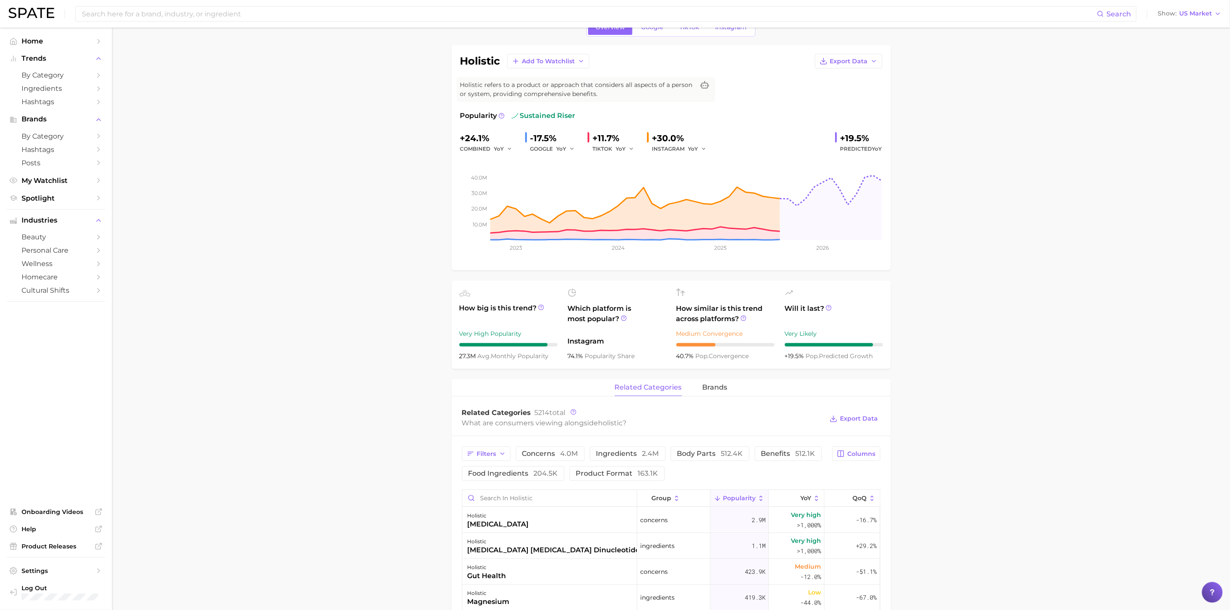
scroll to position [0, 0]
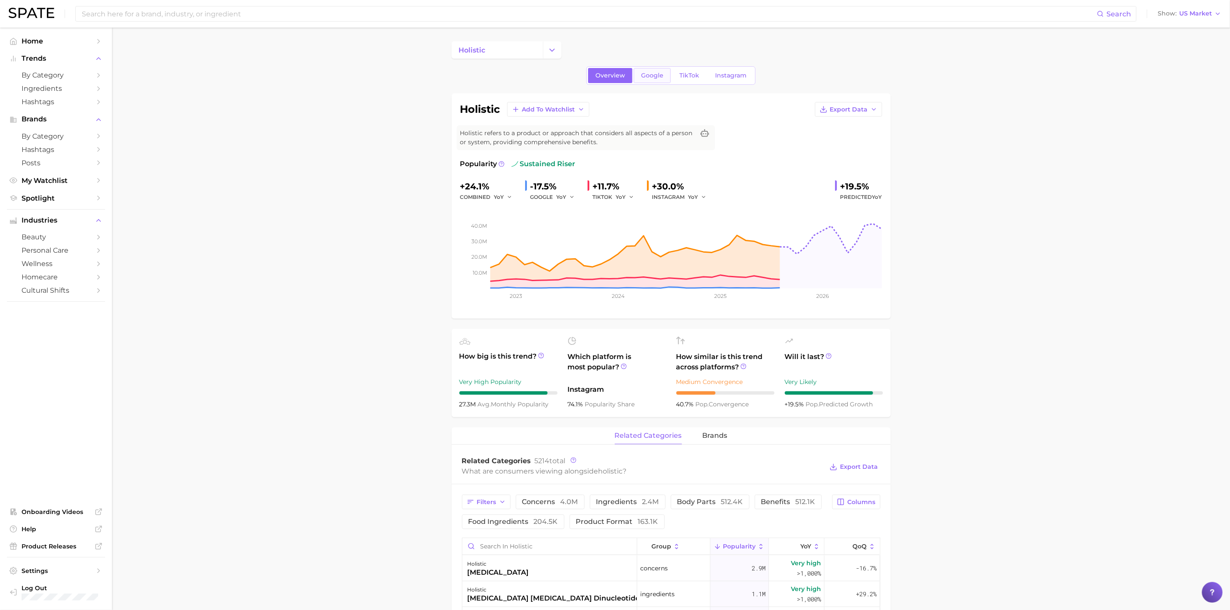
click at [658, 77] on span "Google" at bounding box center [652, 75] width 22 height 7
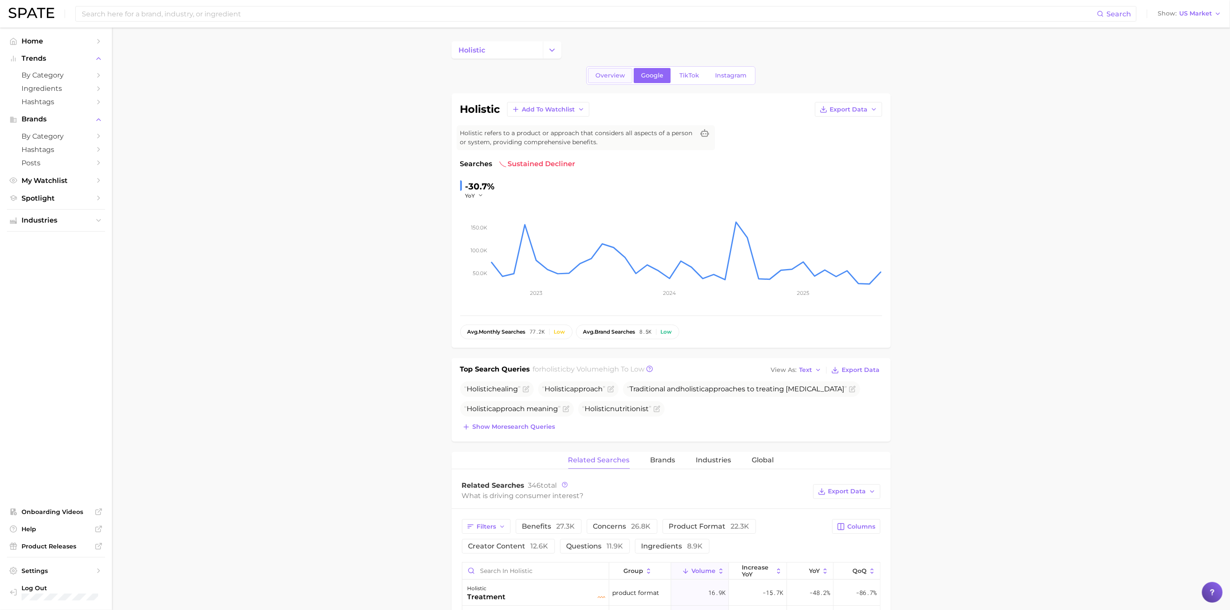
click at [615, 78] on span "Overview" at bounding box center [611, 75] width 30 height 7
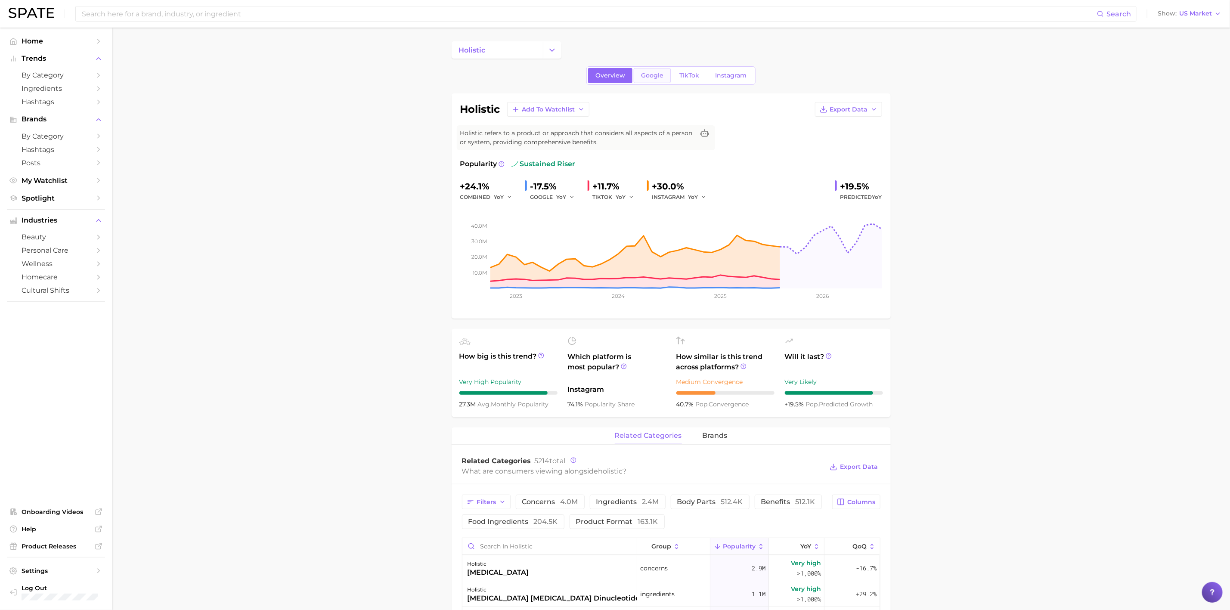
click at [655, 73] on span "Google" at bounding box center [652, 75] width 22 height 7
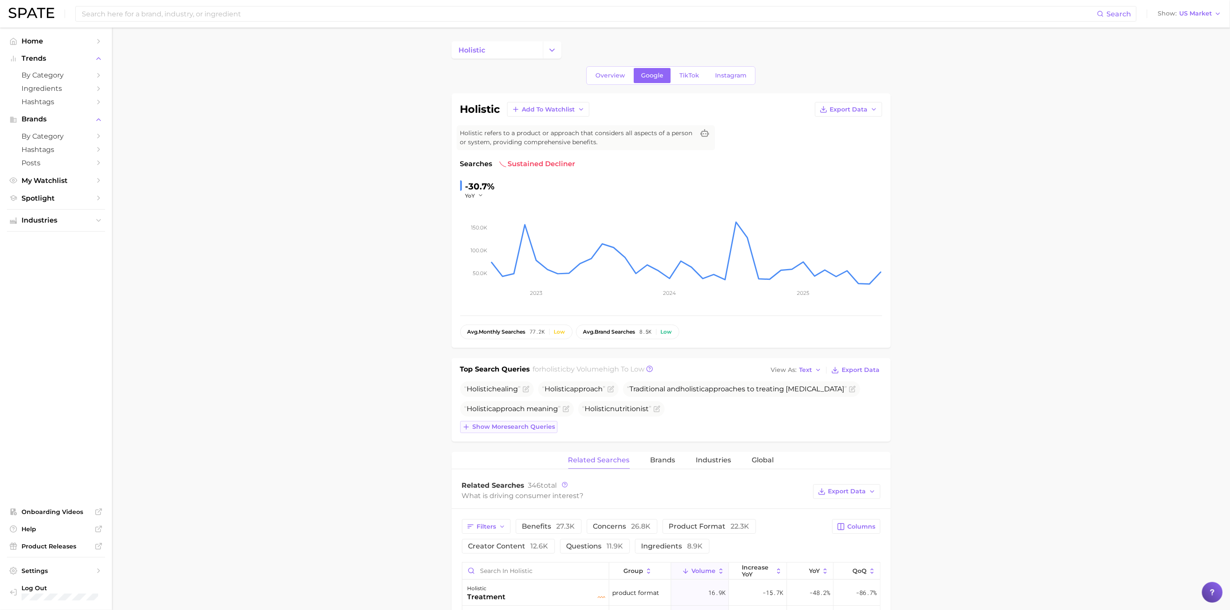
click at [542, 431] on span "Show more search queries" at bounding box center [514, 426] width 83 height 7
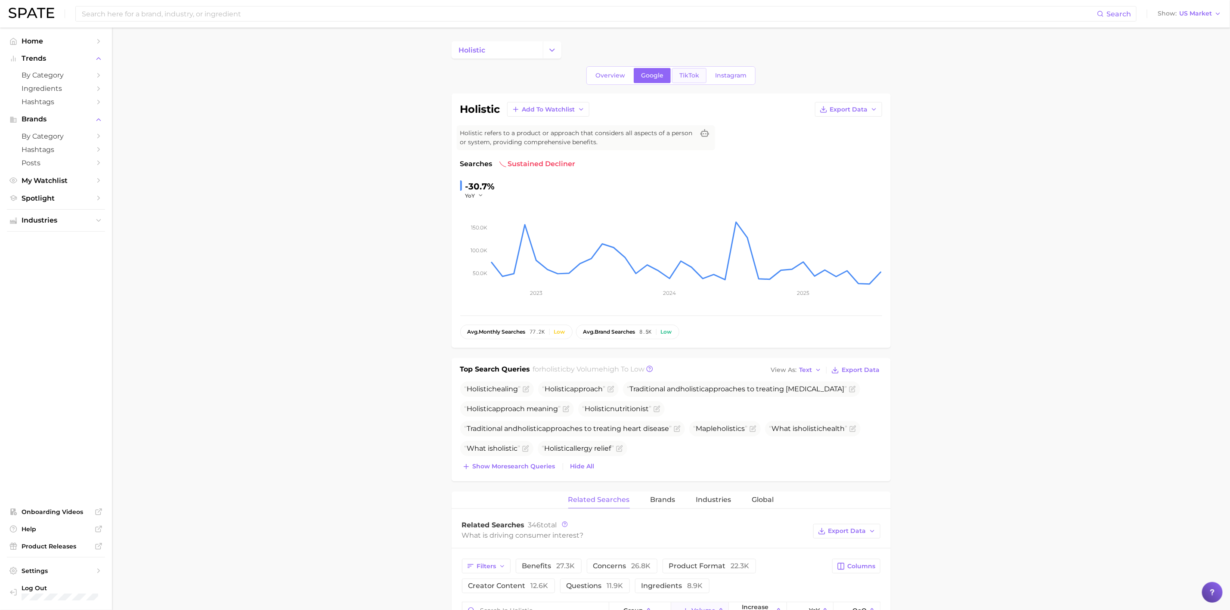
click at [686, 80] on link "TikTok" at bounding box center [689, 75] width 34 height 15
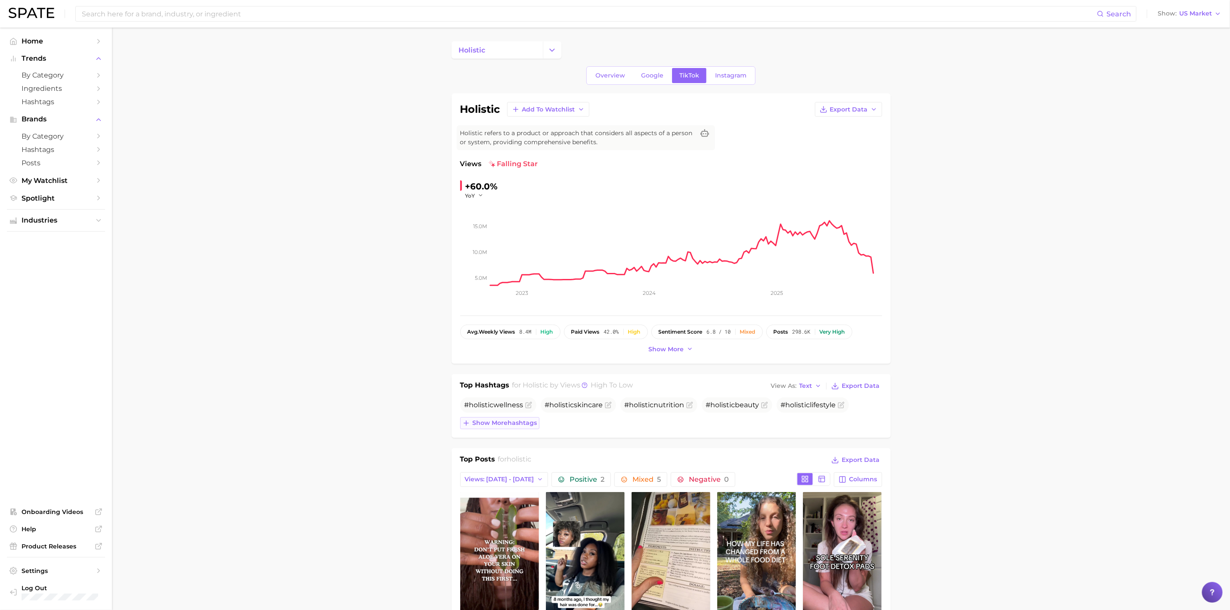
click at [521, 420] on button "Show more hashtags" at bounding box center [499, 423] width 79 height 12
